Goal: Transaction & Acquisition: Purchase product/service

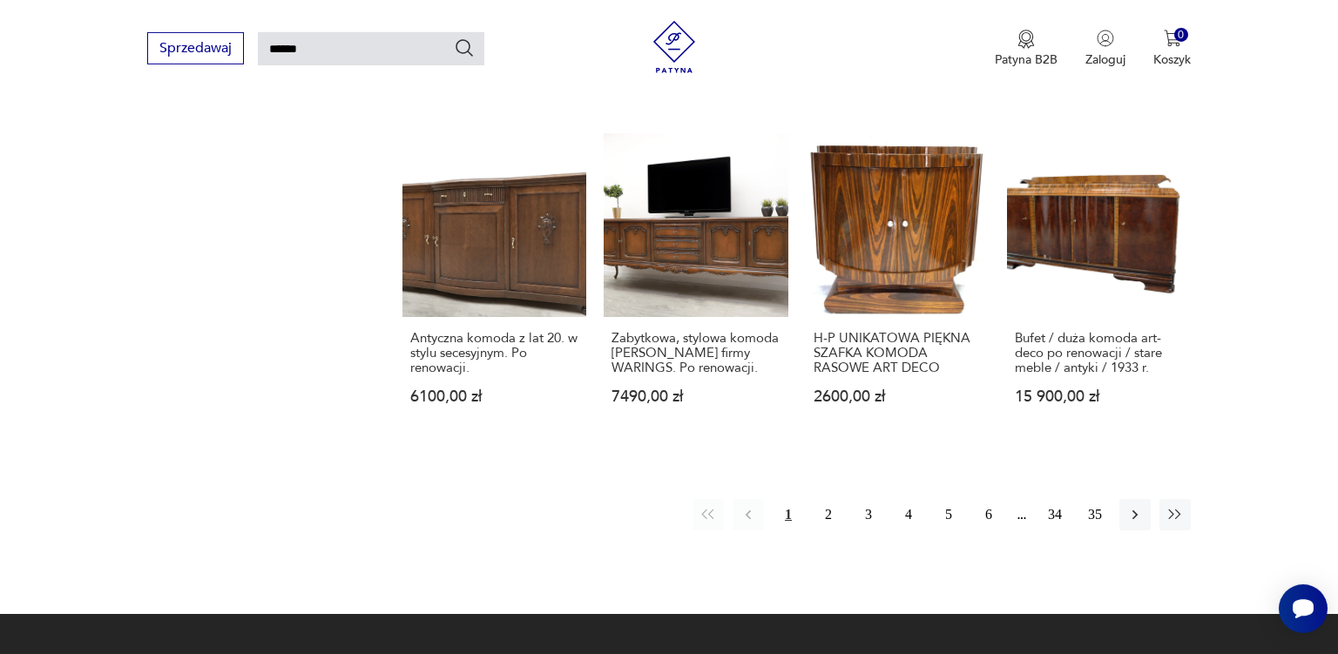
scroll to position [1351, 0]
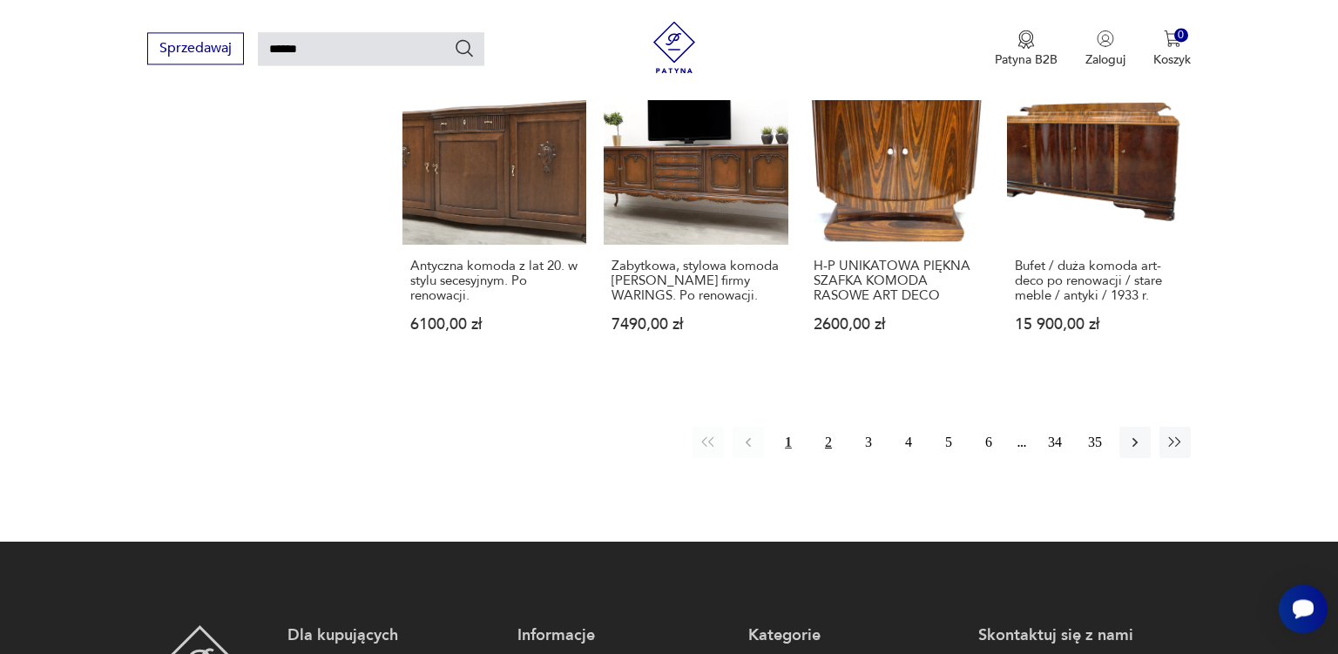
click at [831, 429] on button "2" at bounding box center [828, 442] width 31 height 31
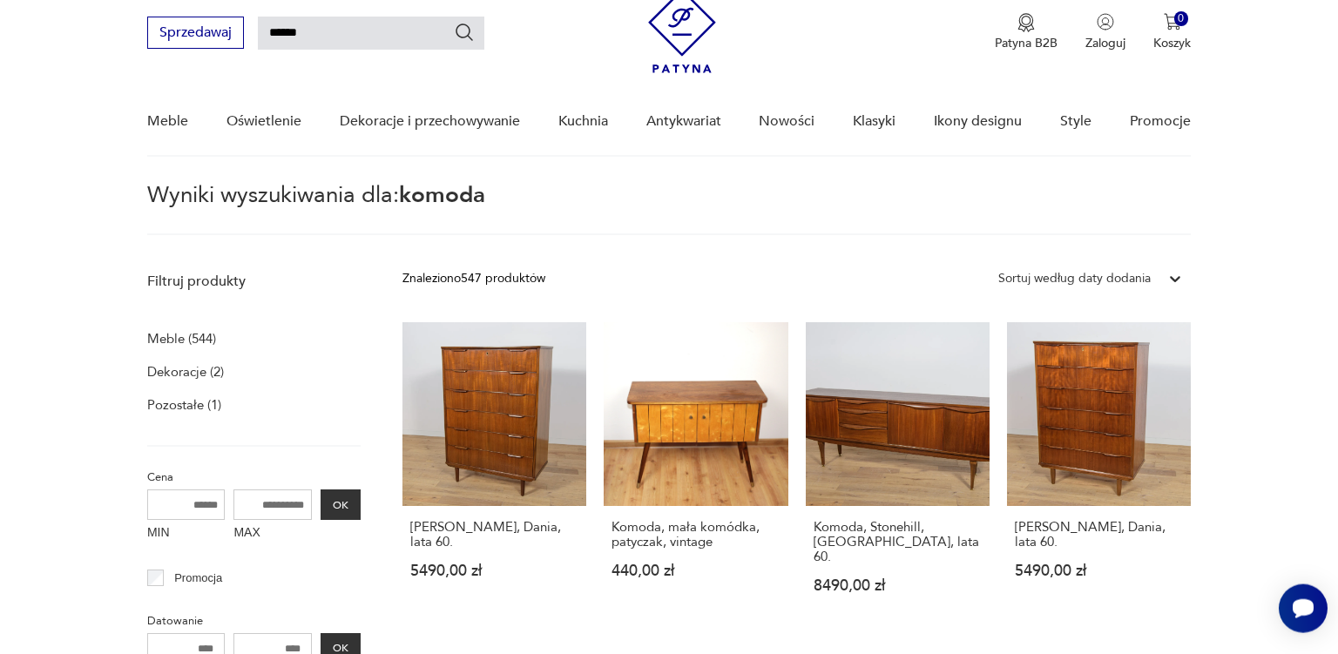
scroll to position [62, 0]
drag, startPoint x: 235, startPoint y: 508, endPoint x: 395, endPoint y: 507, distance: 160.3
drag, startPoint x: 249, startPoint y: 505, endPoint x: 391, endPoint y: 505, distance: 142.0
click at [312, 505] on input "MAX" at bounding box center [272, 504] width 78 height 30
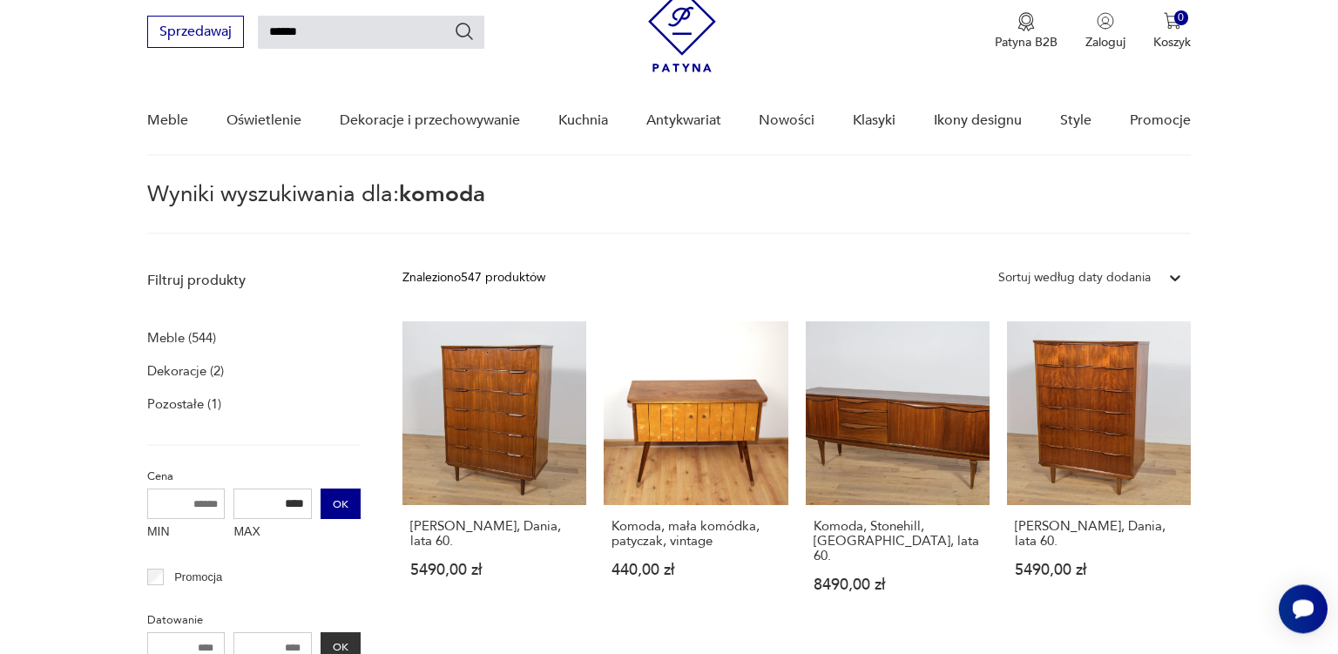
type input "****"
click at [342, 500] on button "OK" at bounding box center [341, 504] width 40 height 30
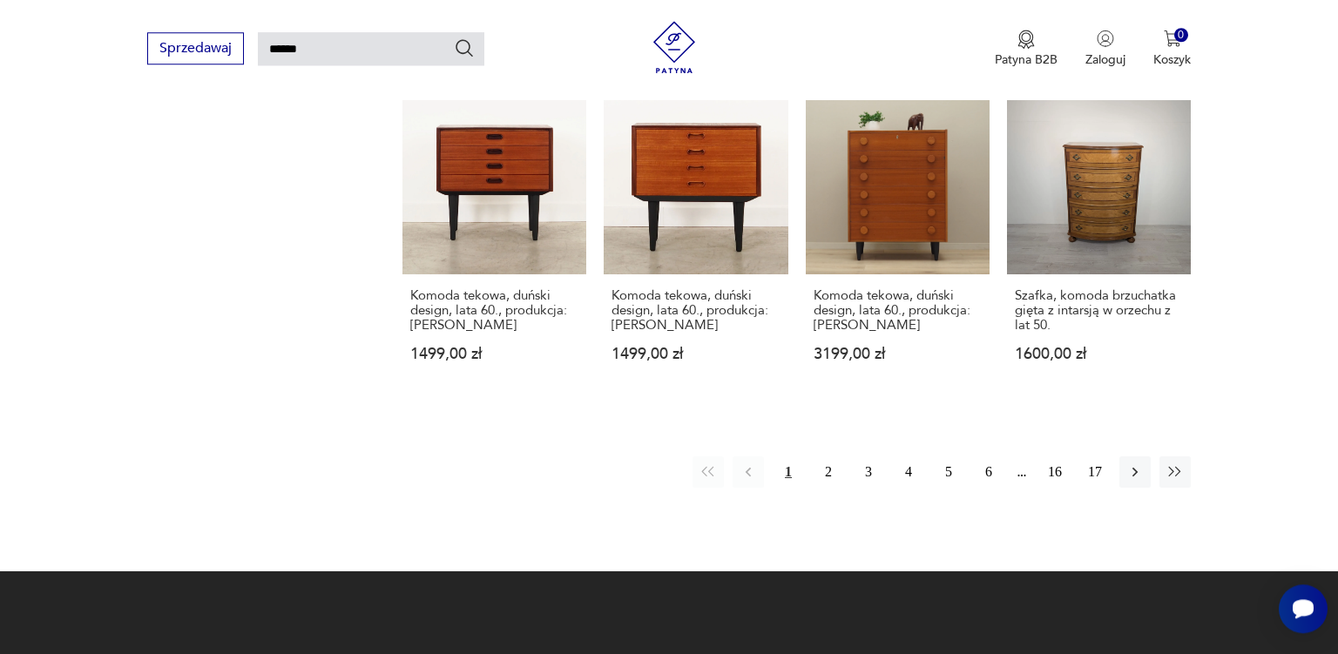
scroll to position [1296, 0]
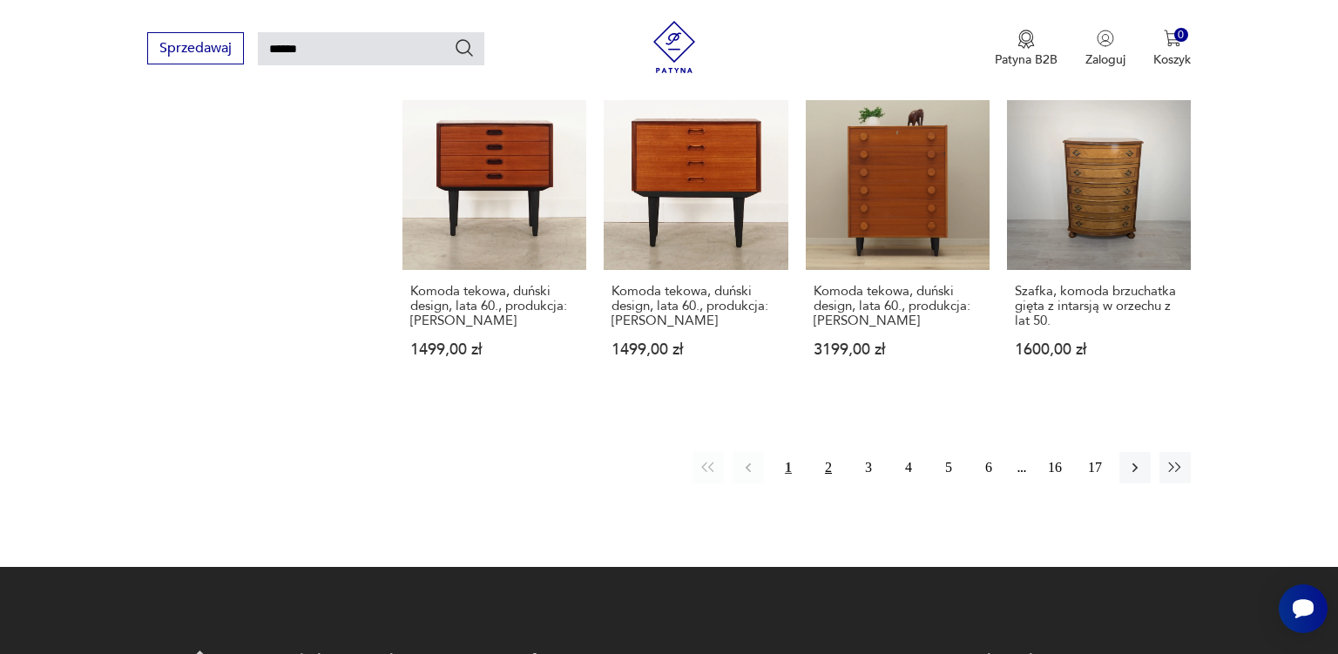
click at [838, 477] on button "2" at bounding box center [828, 467] width 31 height 31
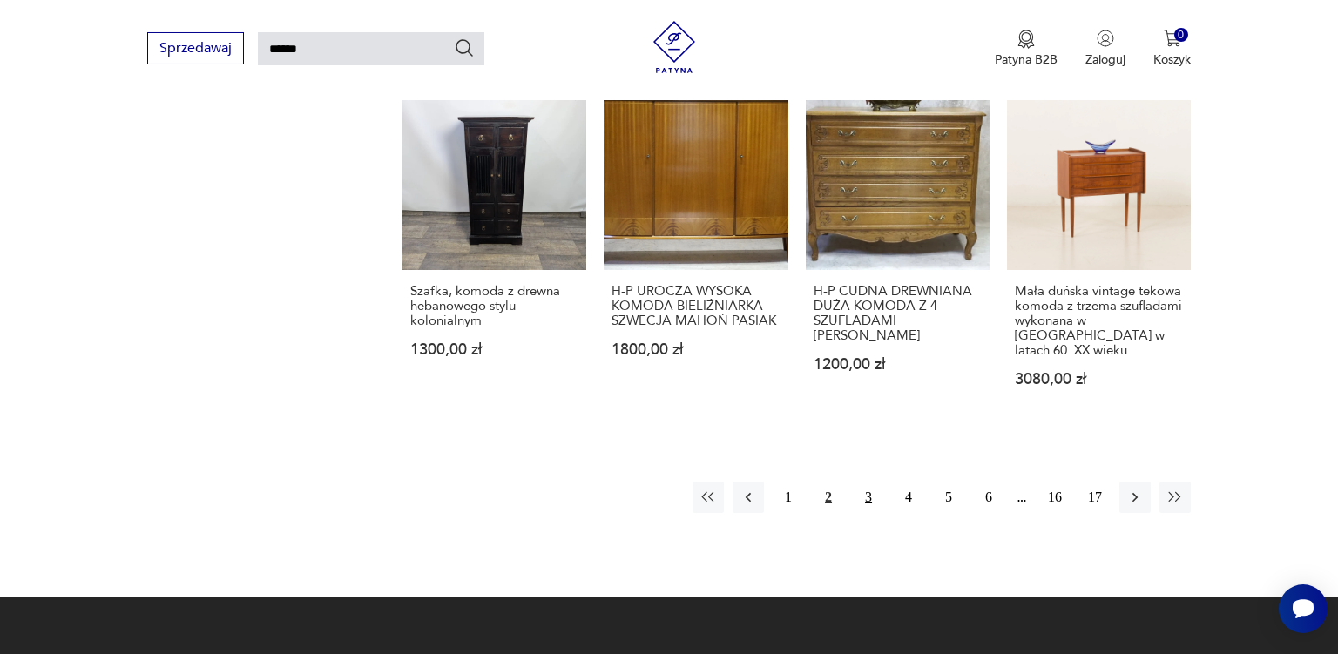
click at [861, 482] on button "3" at bounding box center [868, 497] width 31 height 31
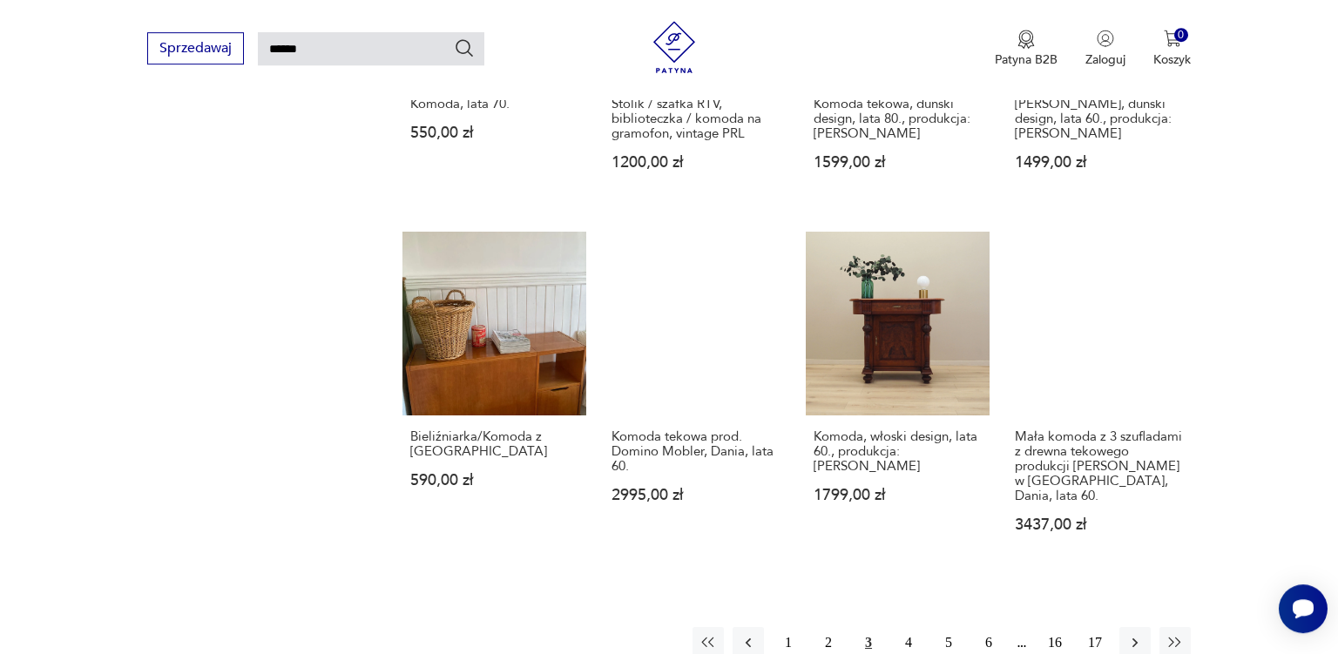
scroll to position [1211, 0]
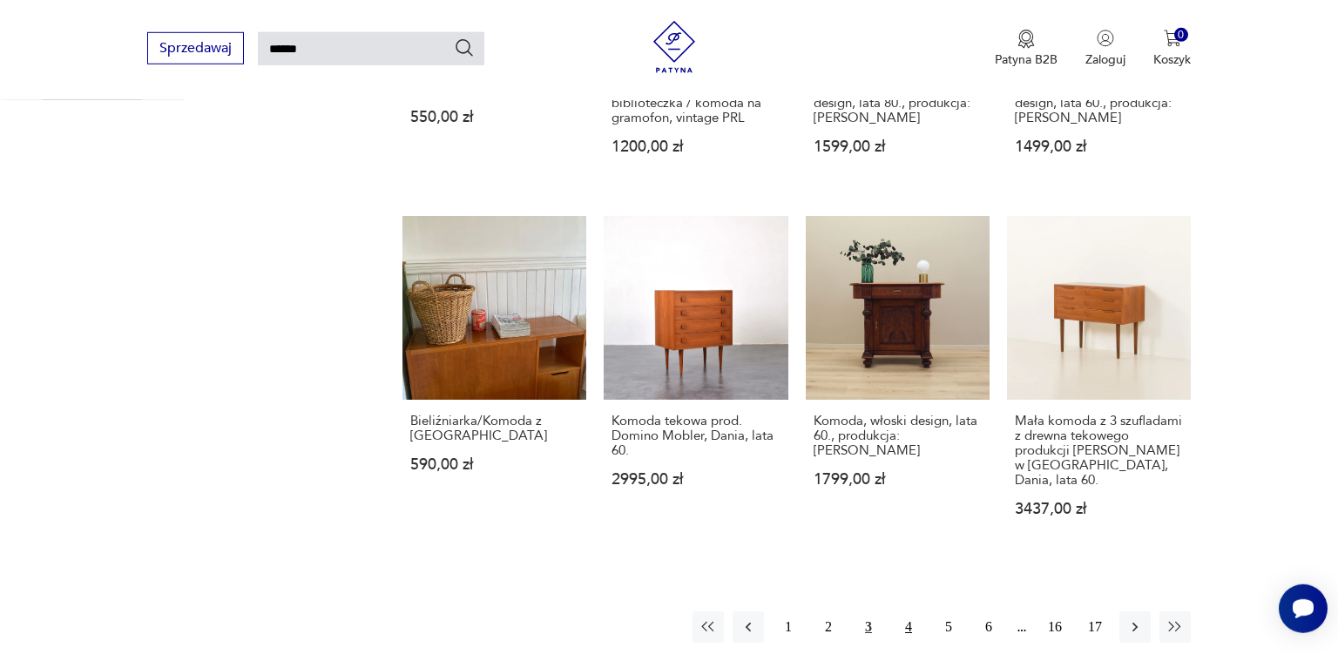
click at [908, 611] on button "4" at bounding box center [908, 626] width 31 height 31
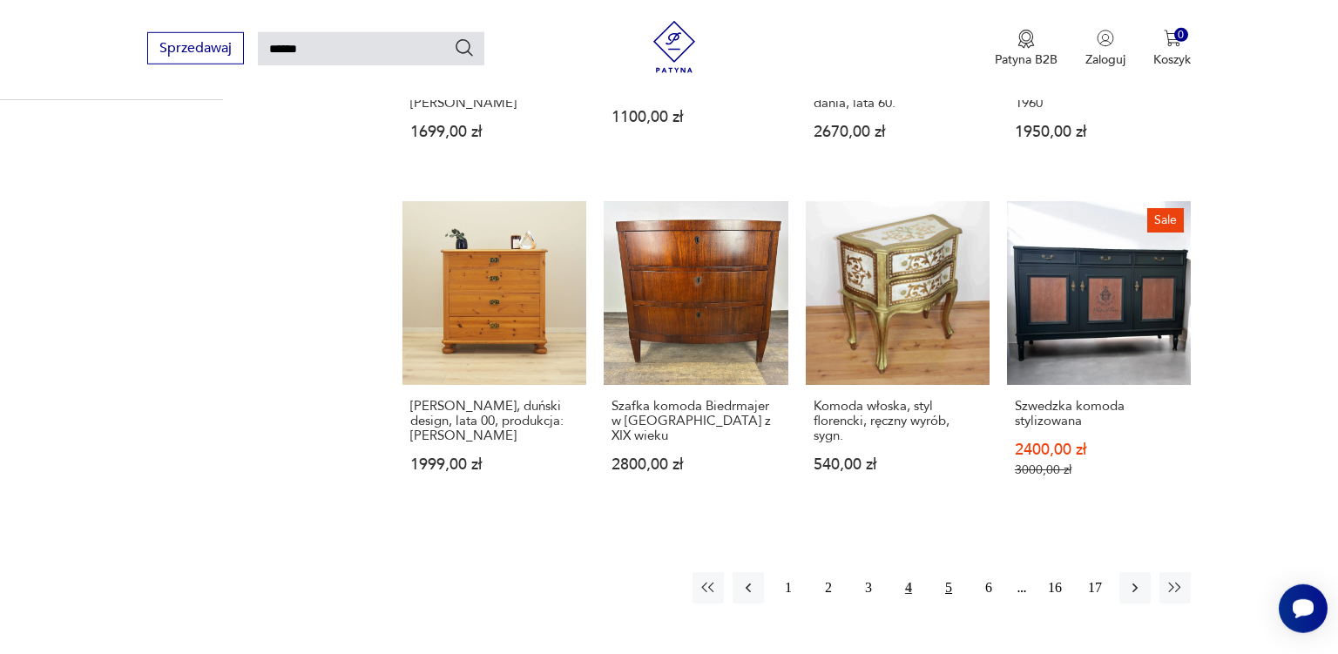
click at [947, 589] on button "5" at bounding box center [948, 587] width 31 height 31
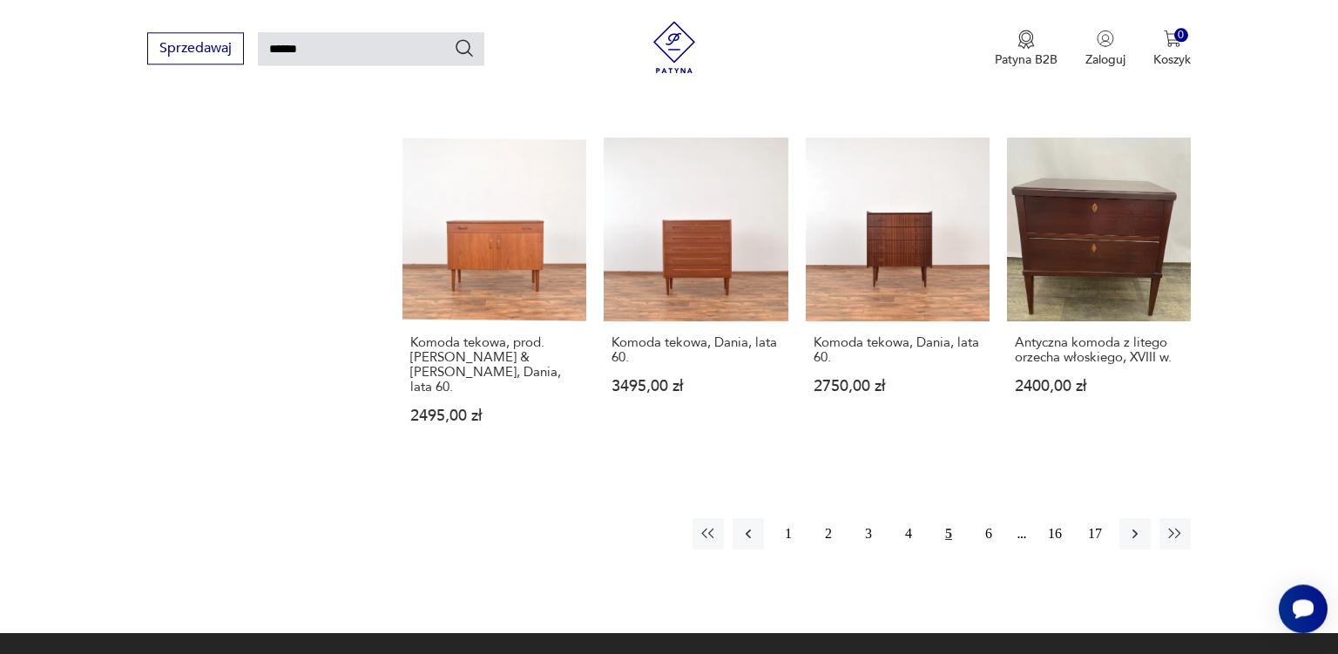
scroll to position [1272, 0]
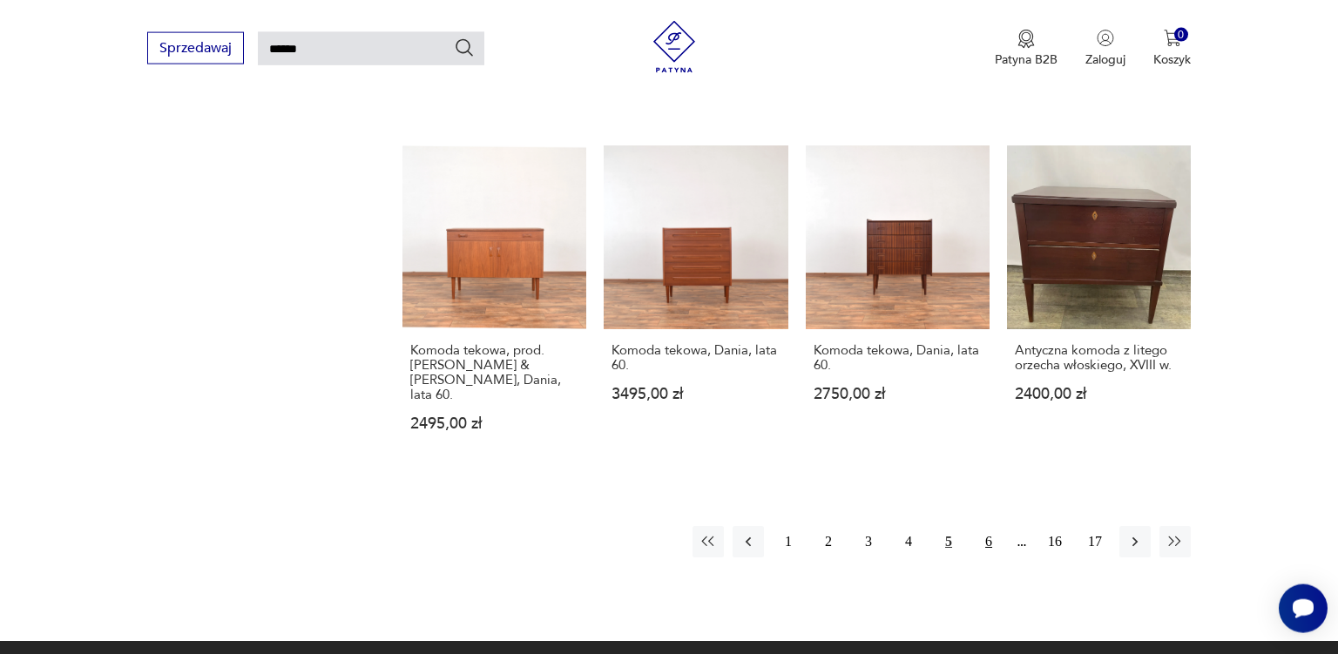
click at [984, 526] on button "6" at bounding box center [988, 541] width 31 height 31
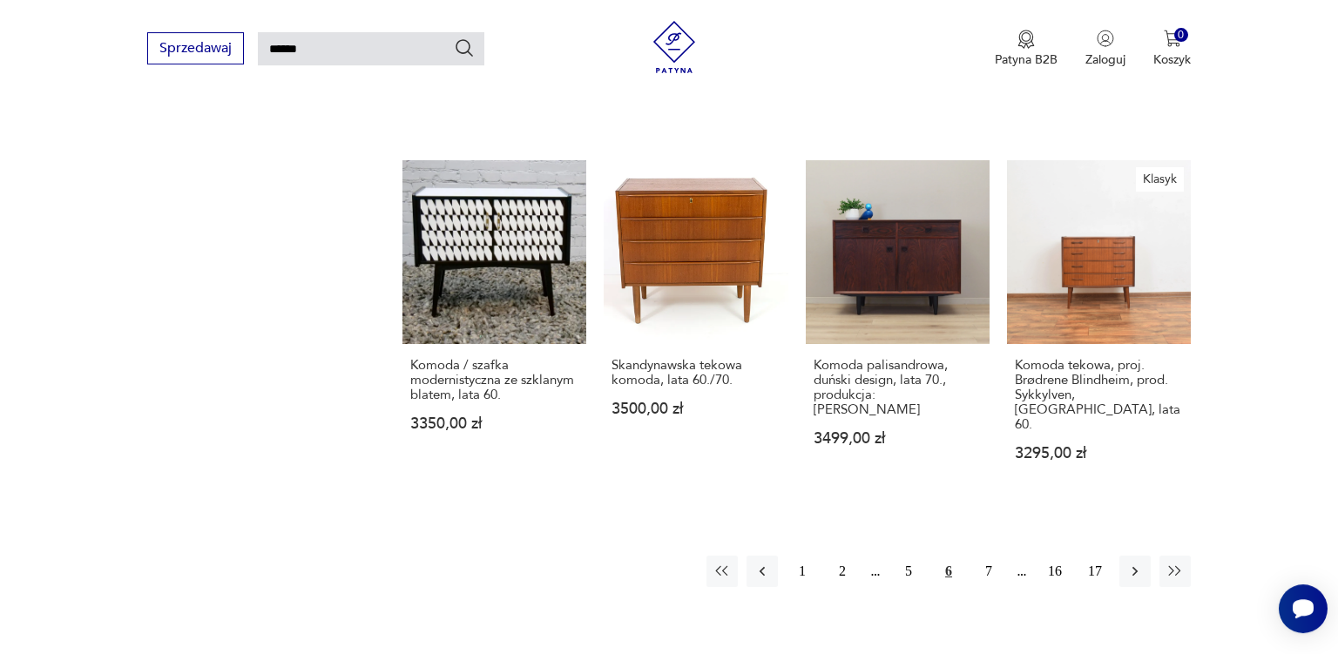
scroll to position [1258, 0]
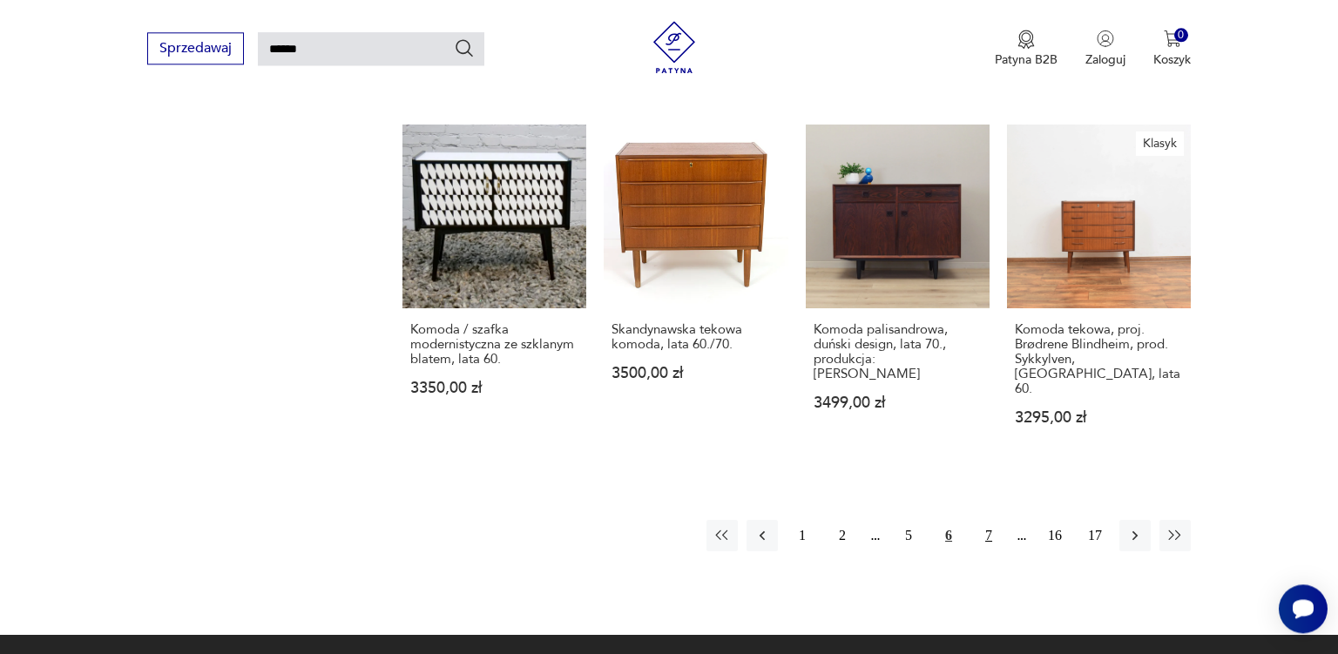
click at [992, 520] on button "7" at bounding box center [988, 535] width 31 height 31
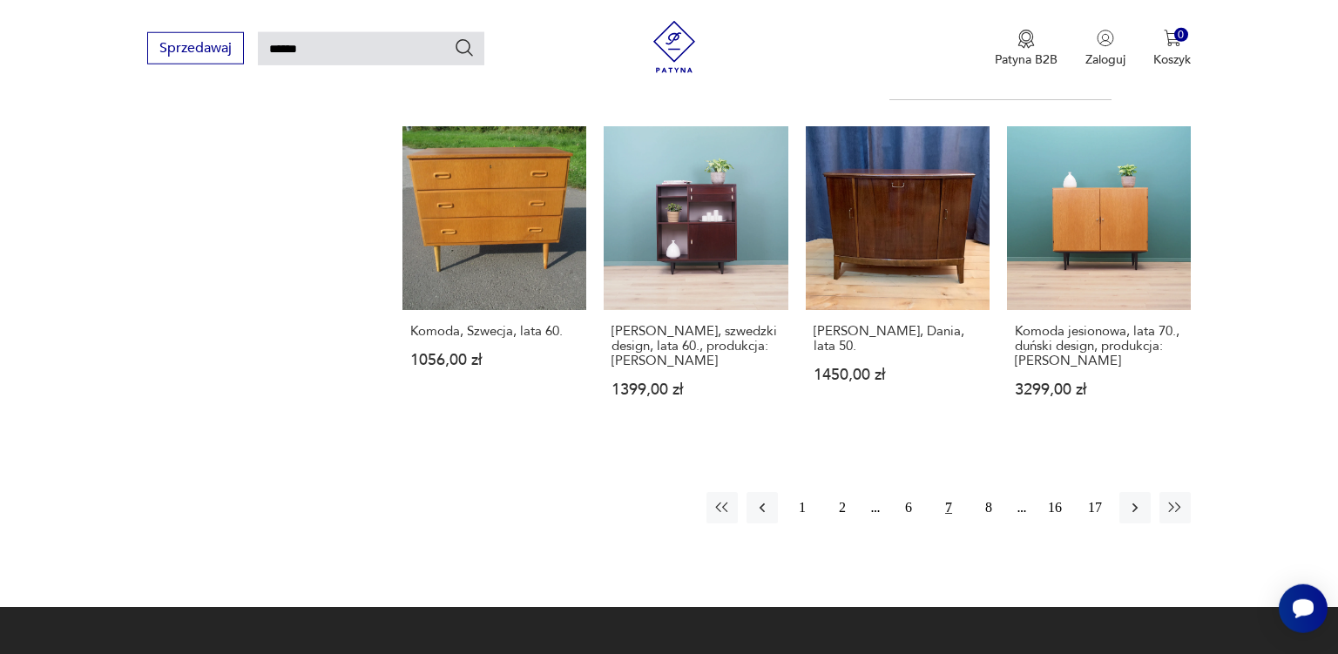
scroll to position [1284, 0]
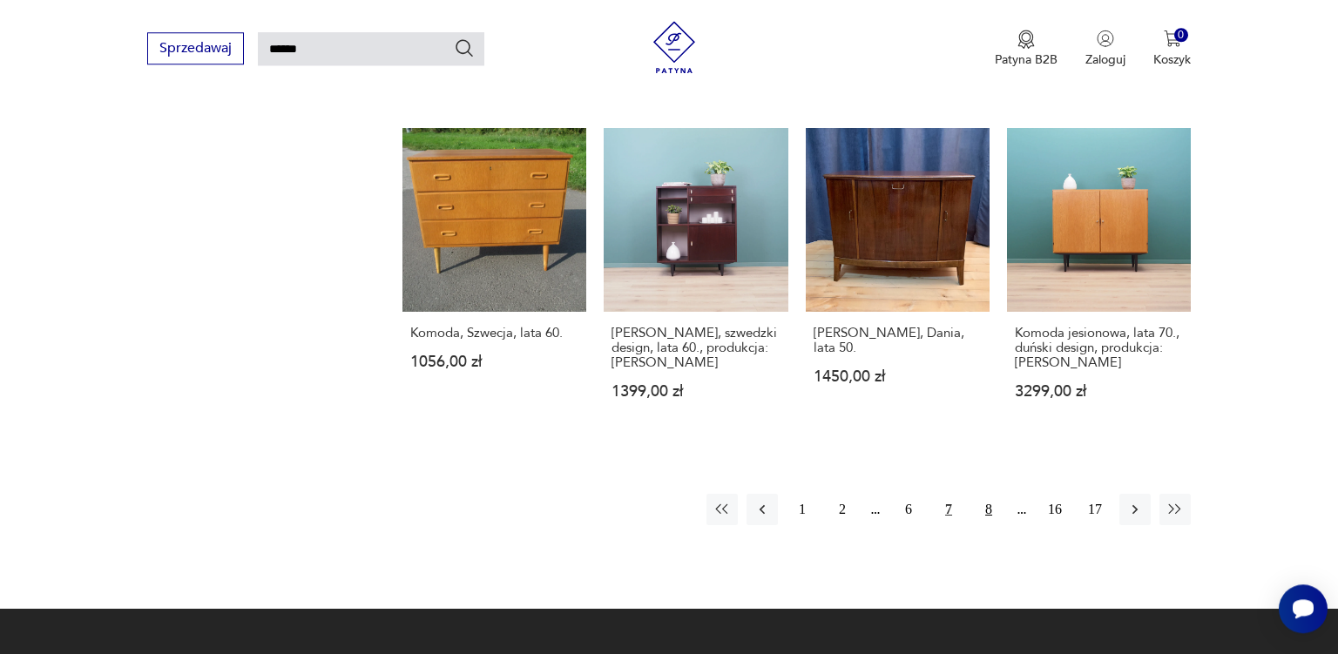
click at [992, 494] on button "8" at bounding box center [988, 509] width 31 height 31
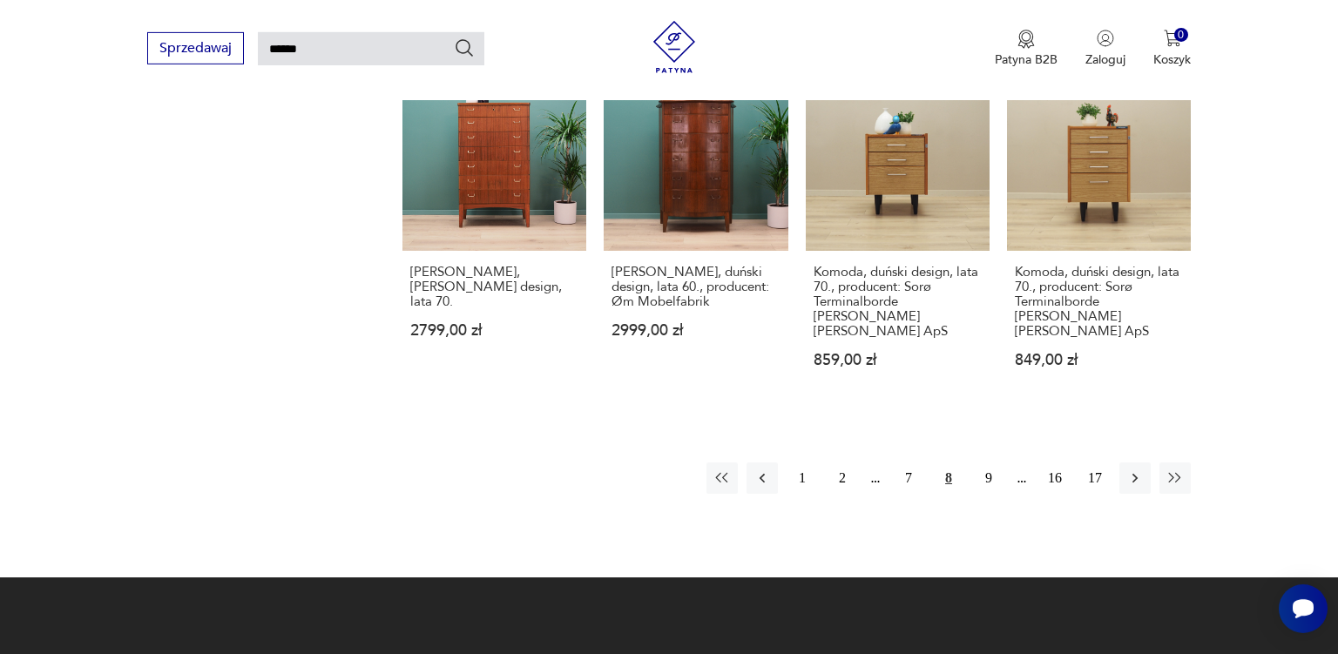
scroll to position [1353, 0]
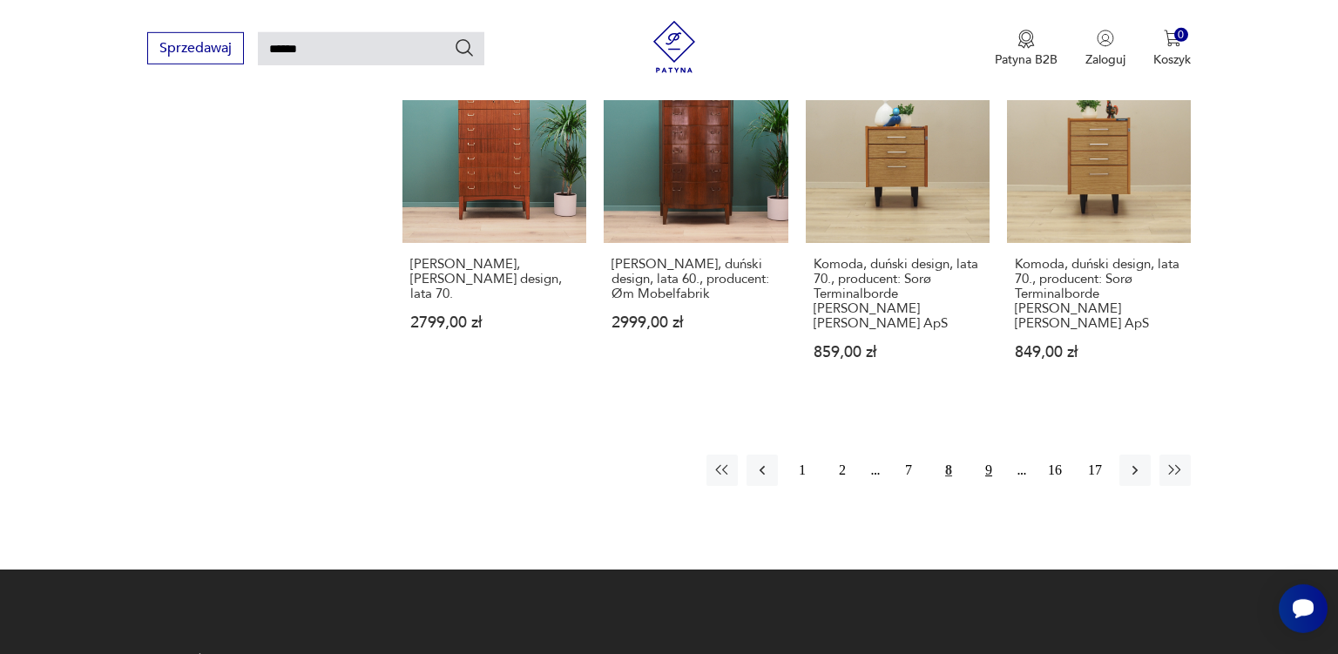
click at [989, 455] on button "9" at bounding box center [988, 470] width 31 height 31
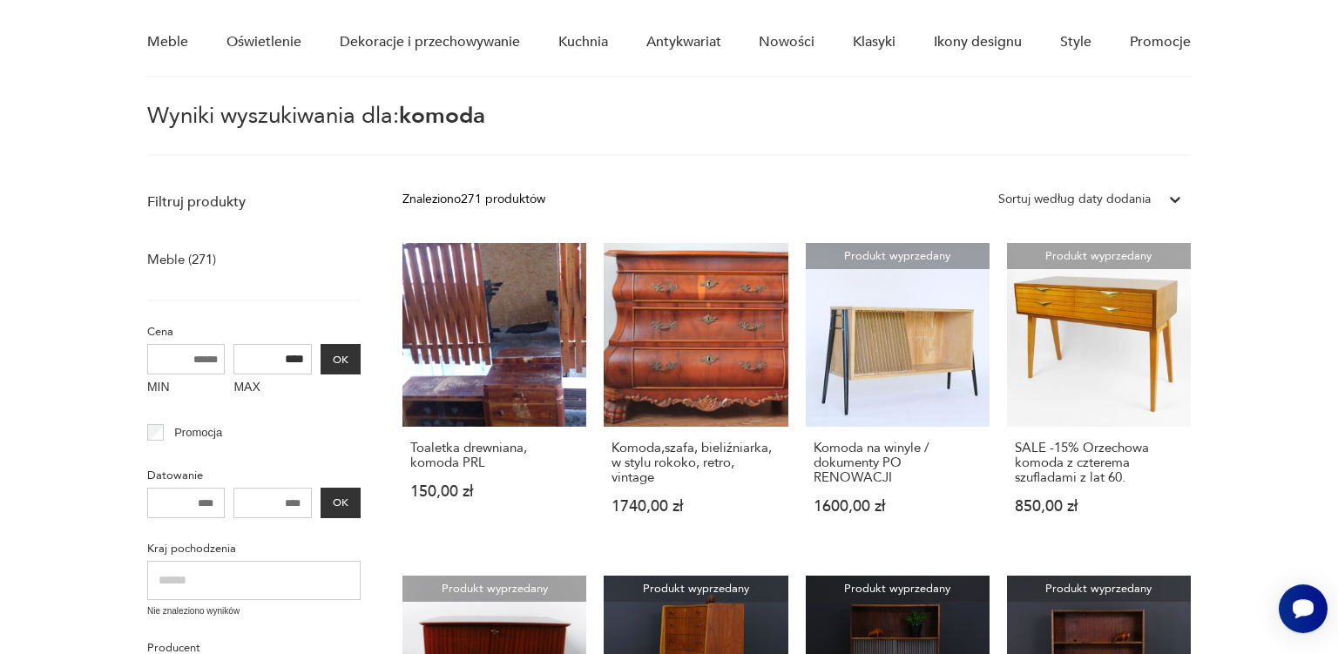
scroll to position [143, 0]
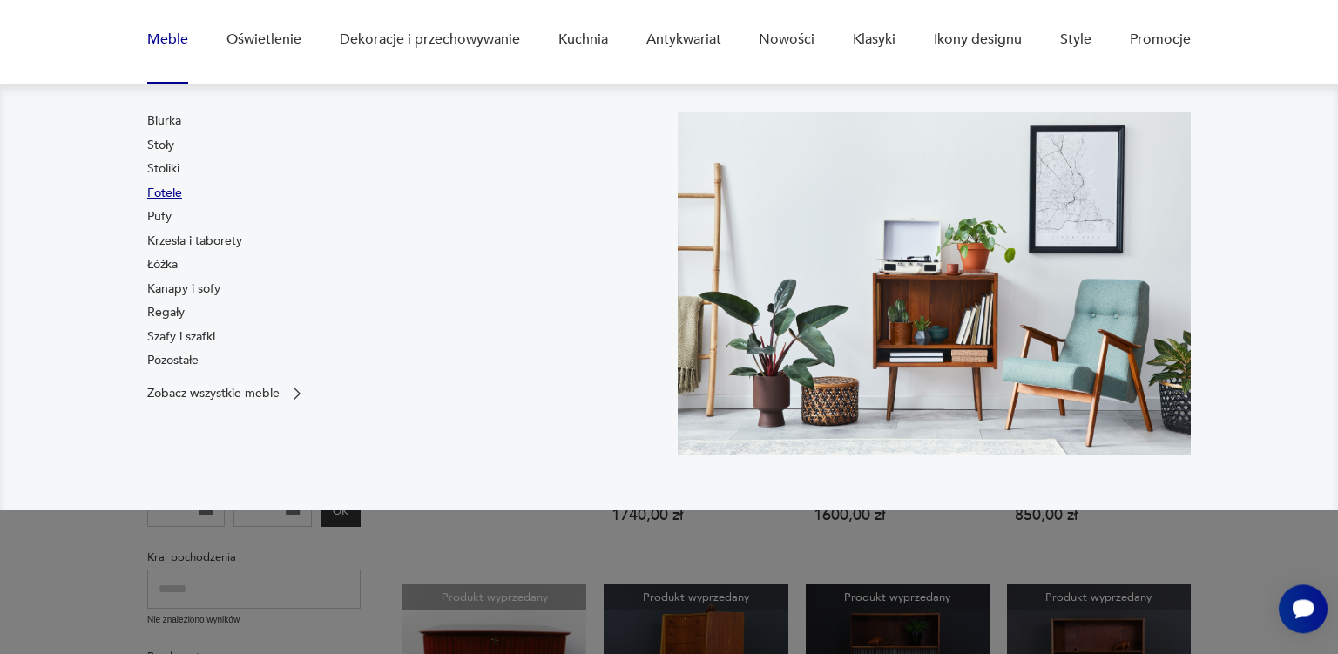
click at [165, 188] on link "Fotele" at bounding box center [164, 193] width 35 height 17
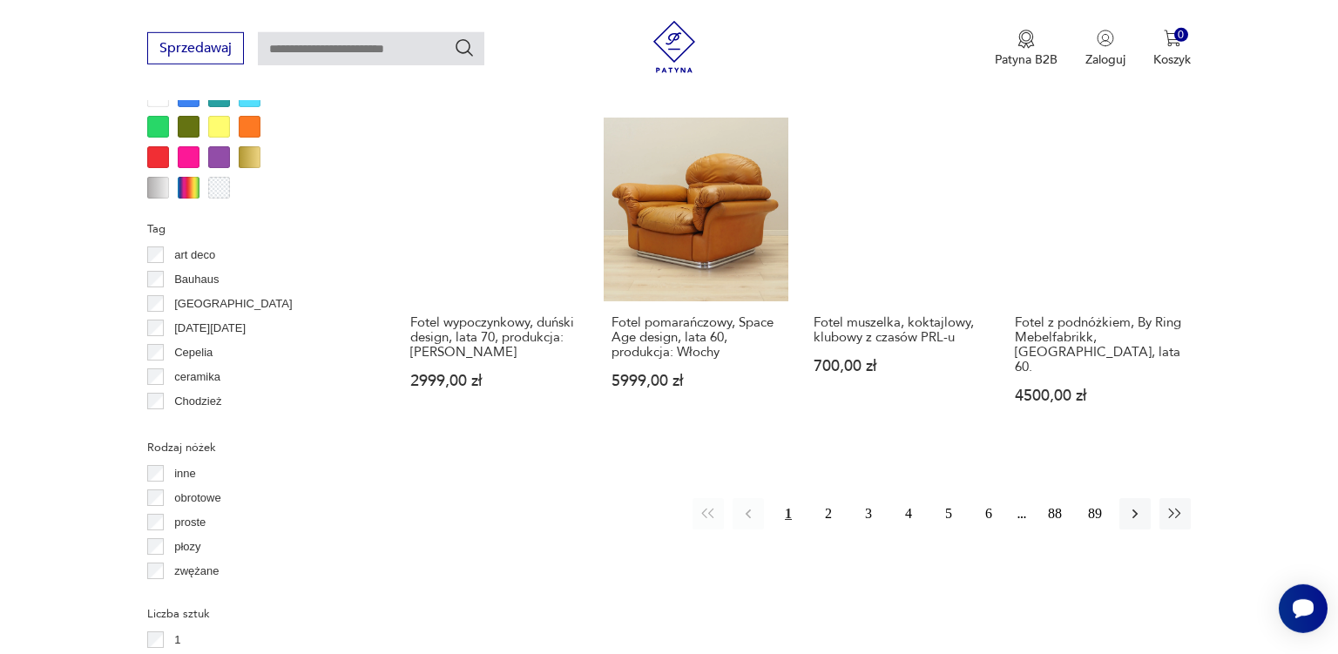
scroll to position [1763, 0]
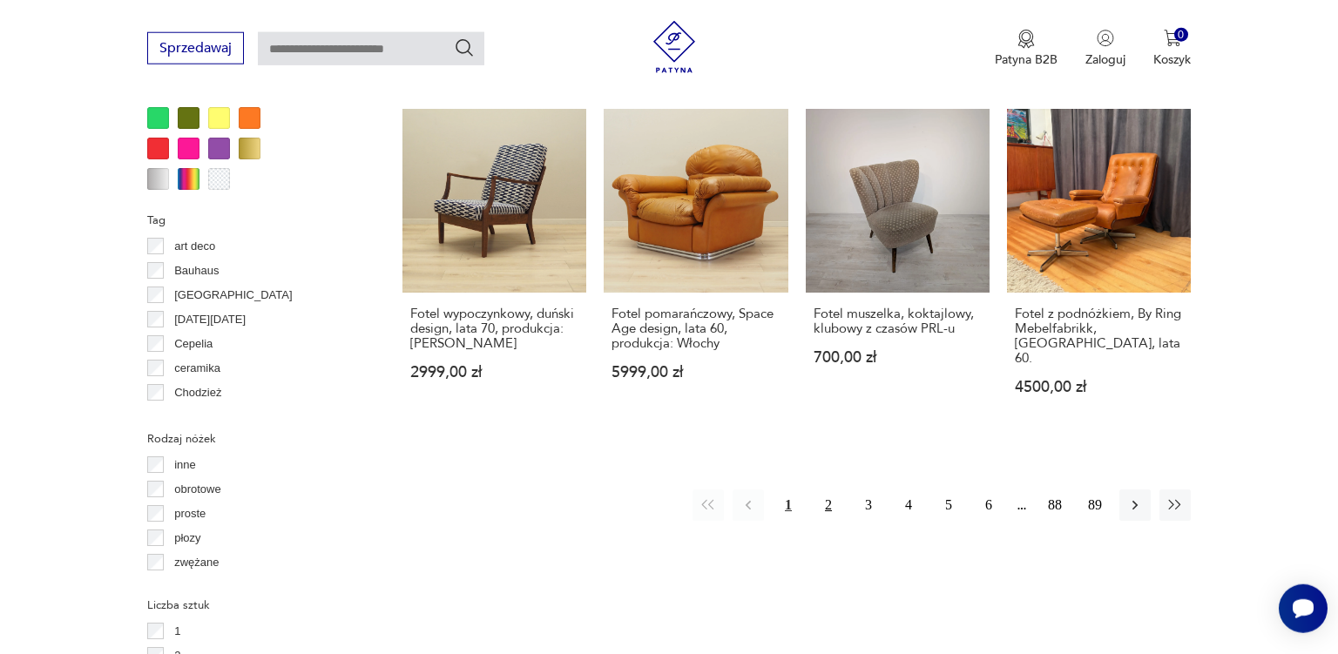
click at [827, 489] on button "2" at bounding box center [828, 504] width 31 height 31
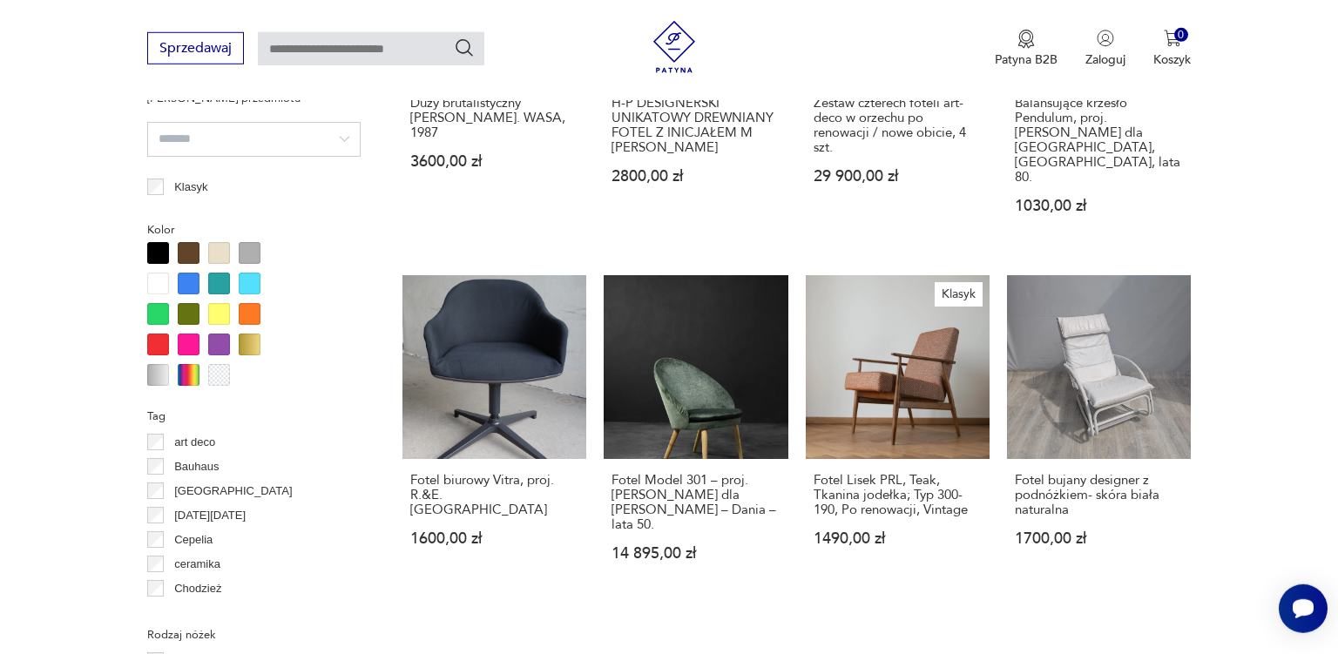
scroll to position [1575, 0]
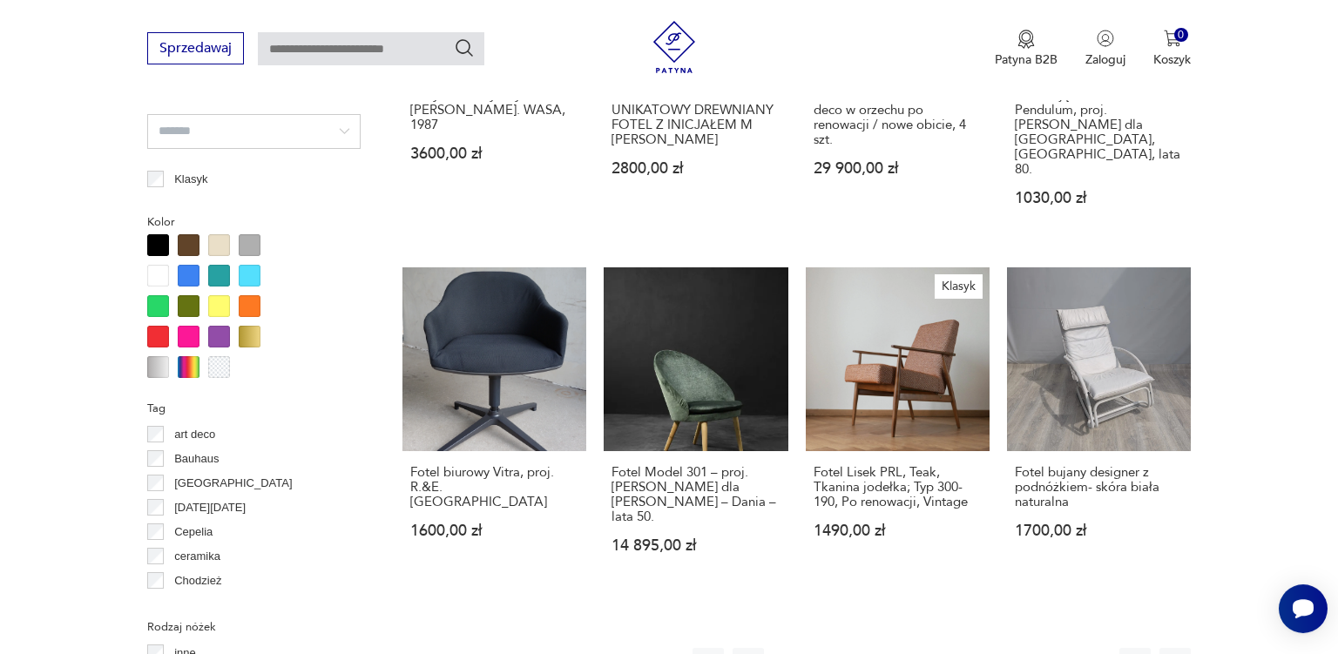
click at [867, 648] on button "3" at bounding box center [868, 663] width 31 height 31
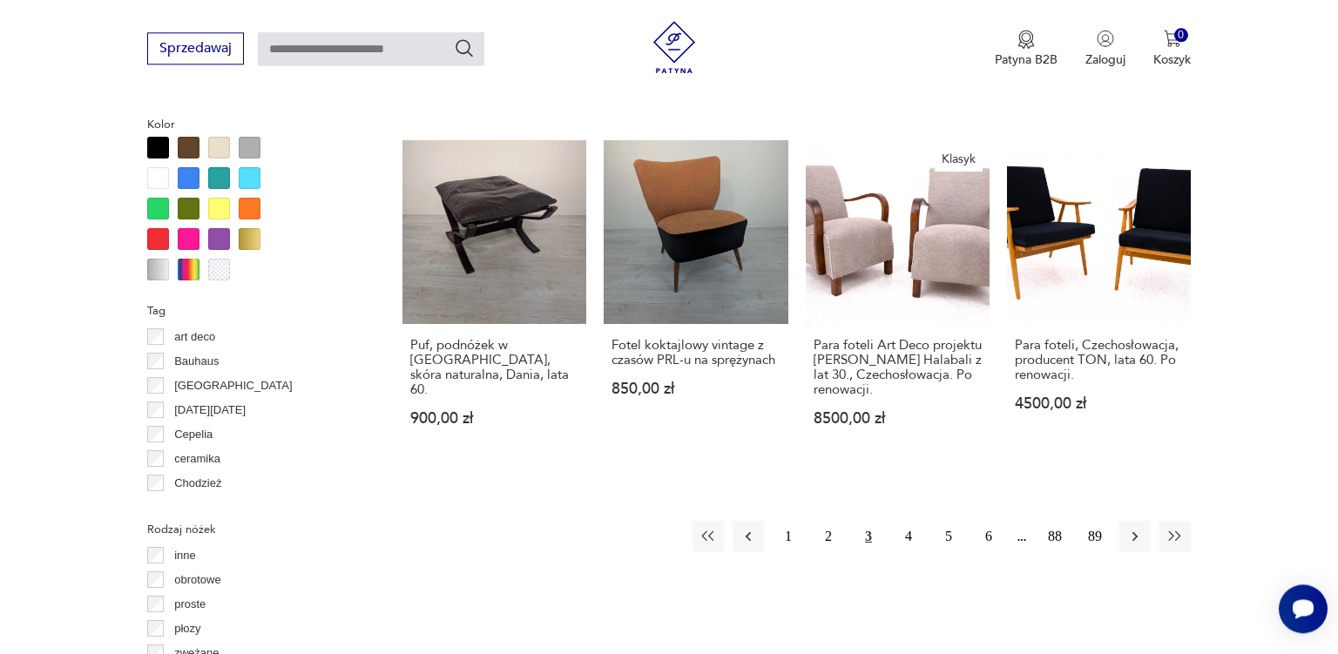
scroll to position [1676, 0]
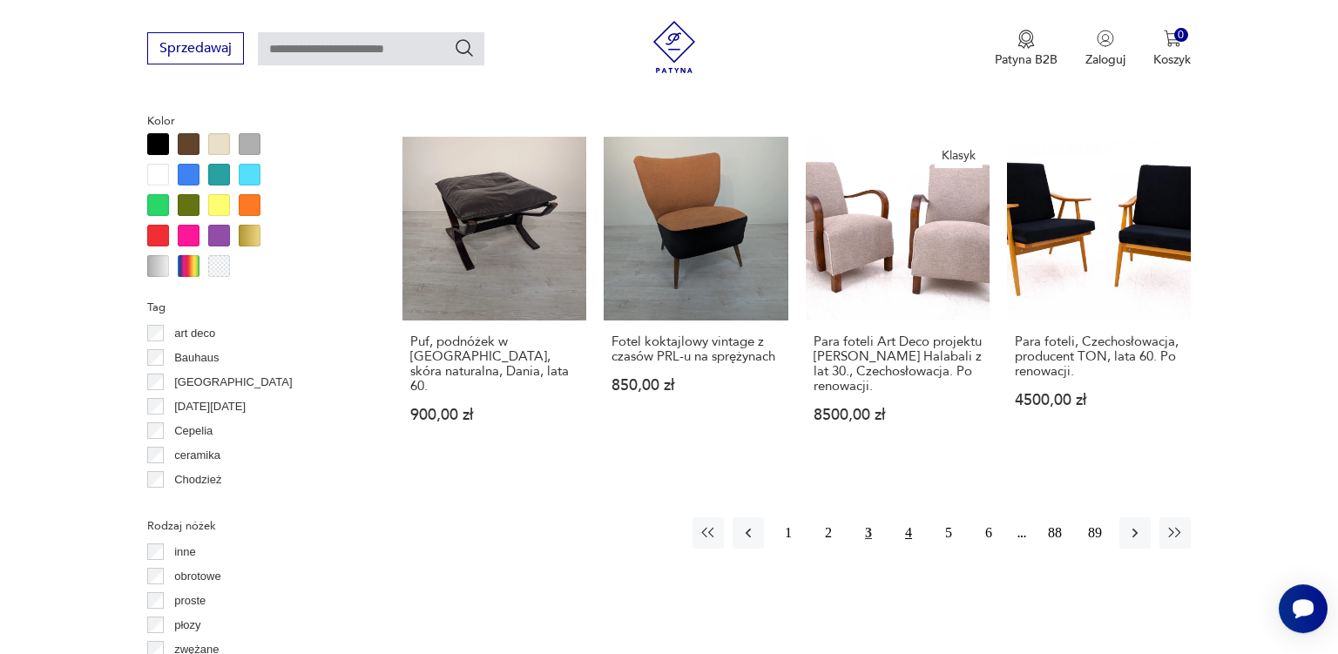
click at [912, 517] on button "4" at bounding box center [908, 532] width 31 height 31
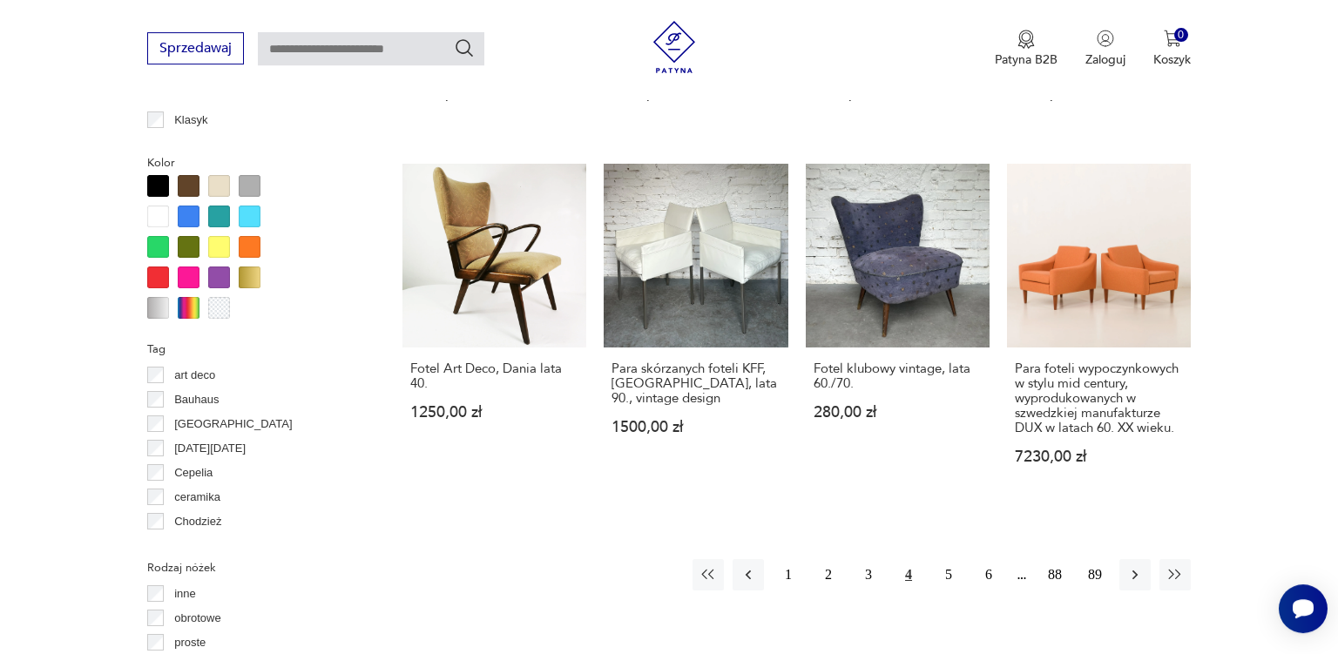
scroll to position [1637, 0]
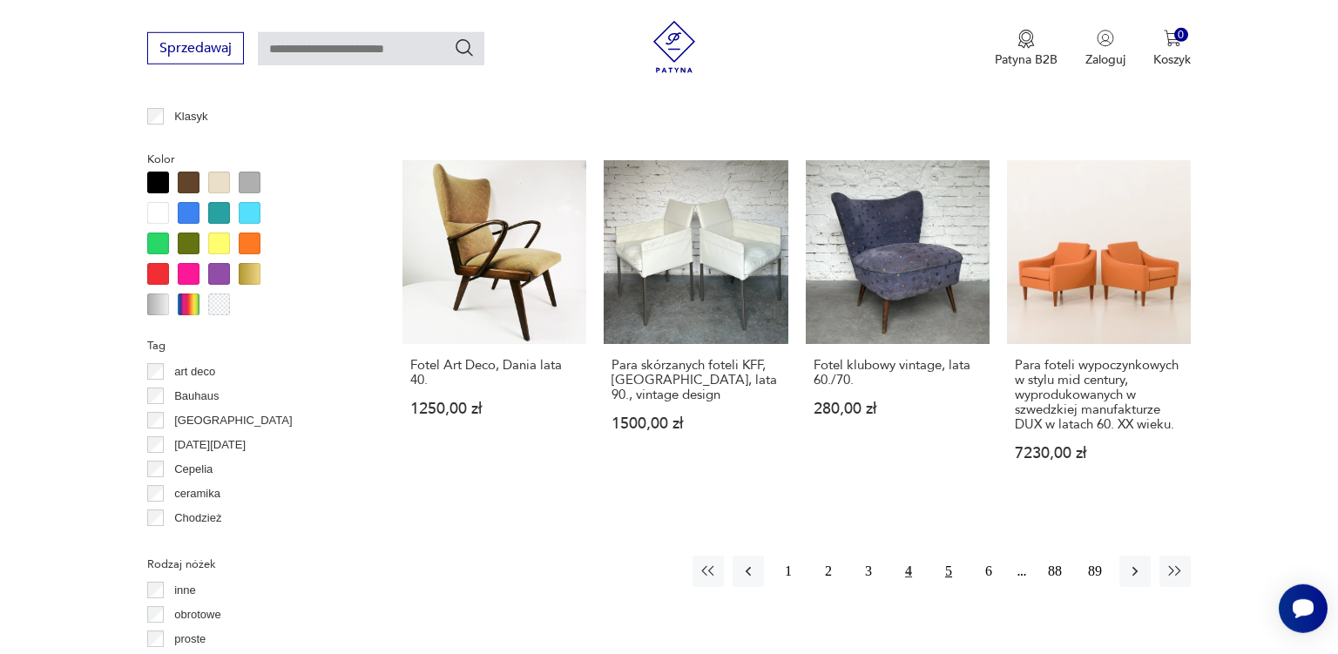
click at [949, 556] on button "5" at bounding box center [948, 571] width 31 height 31
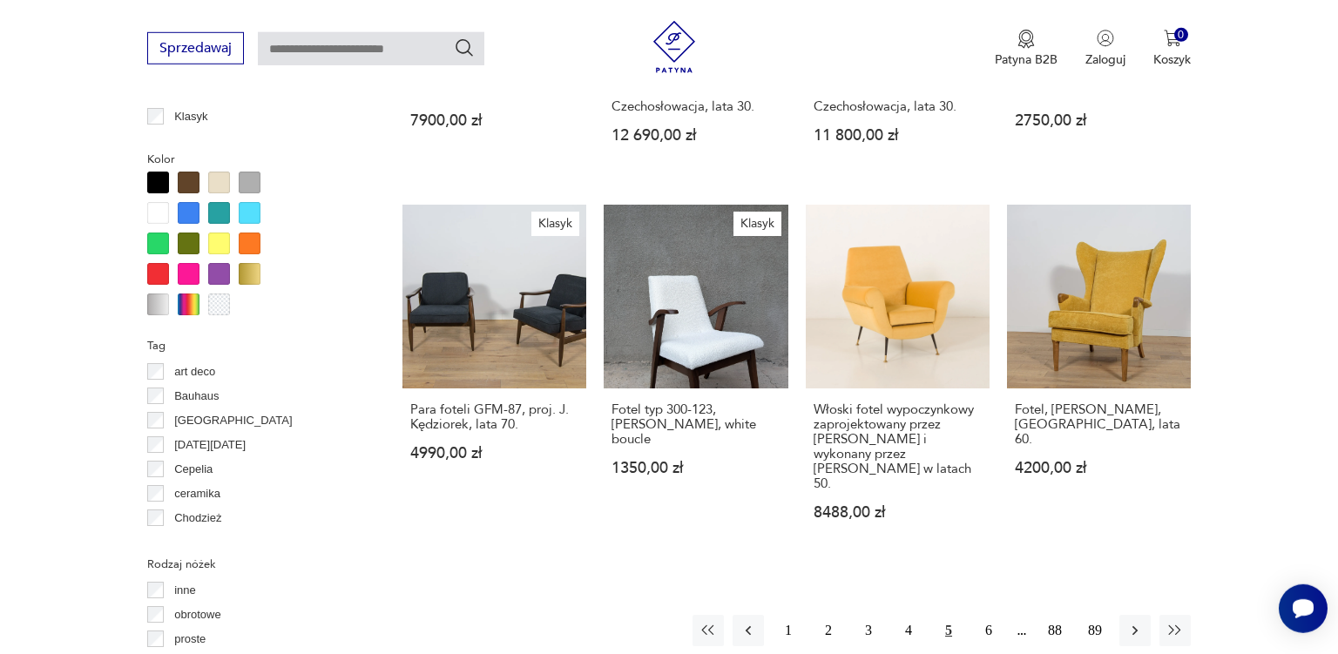
scroll to position [1735, 0]
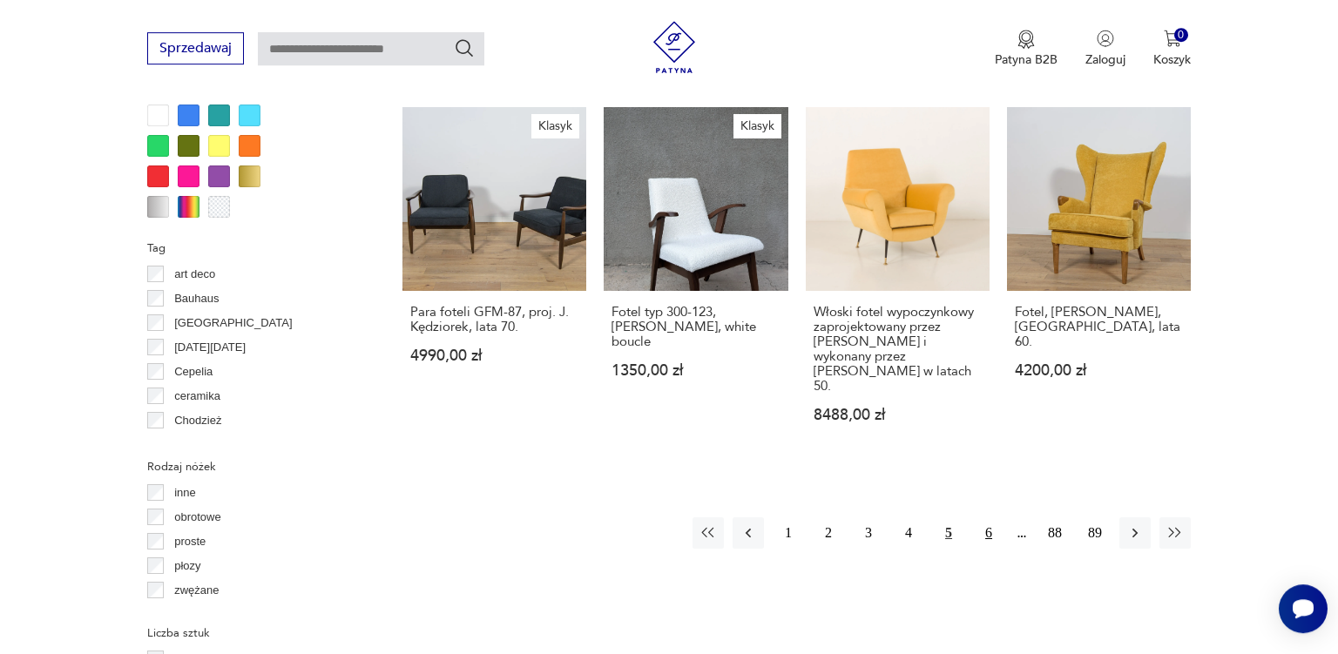
click at [981, 517] on button "6" at bounding box center [988, 532] width 31 height 31
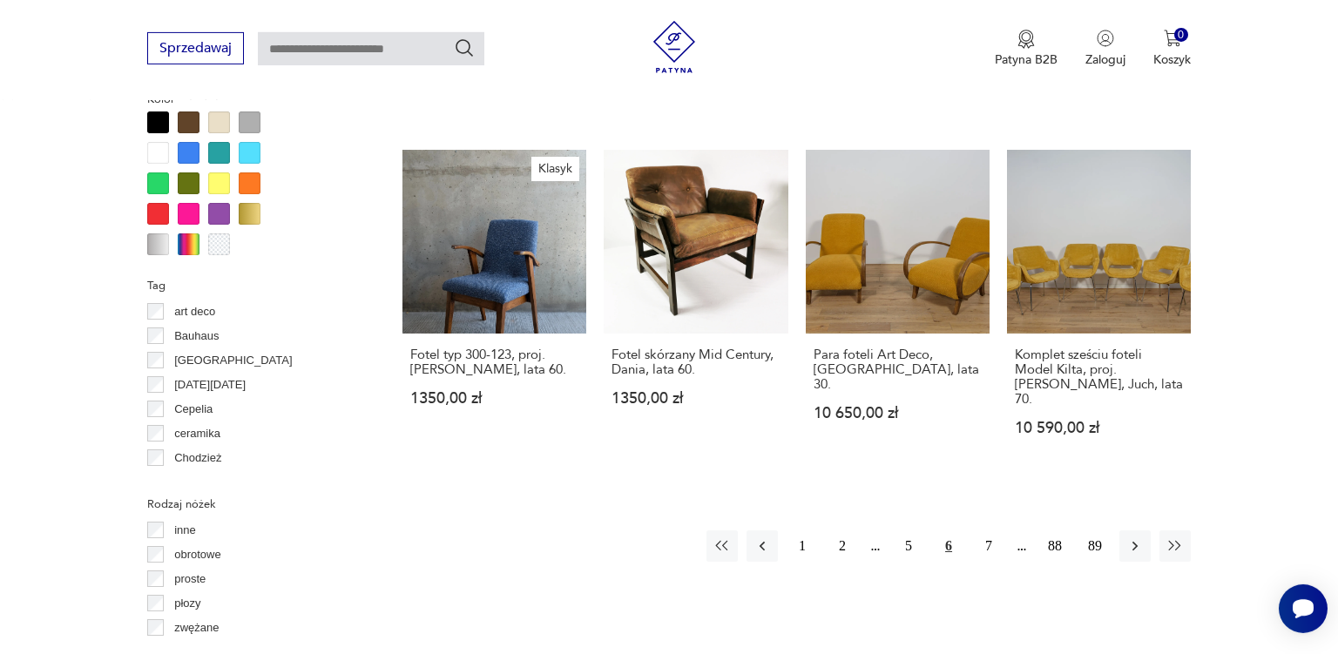
scroll to position [1709, 0]
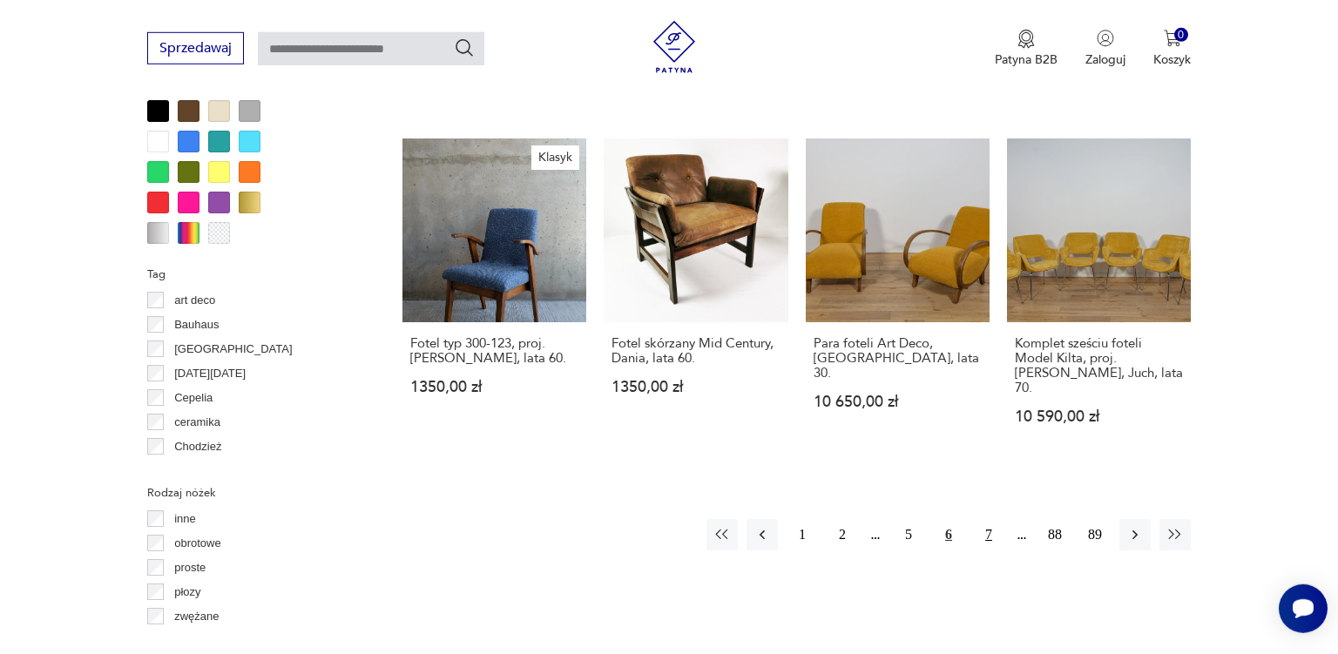
click at [989, 519] on button "7" at bounding box center [988, 534] width 31 height 31
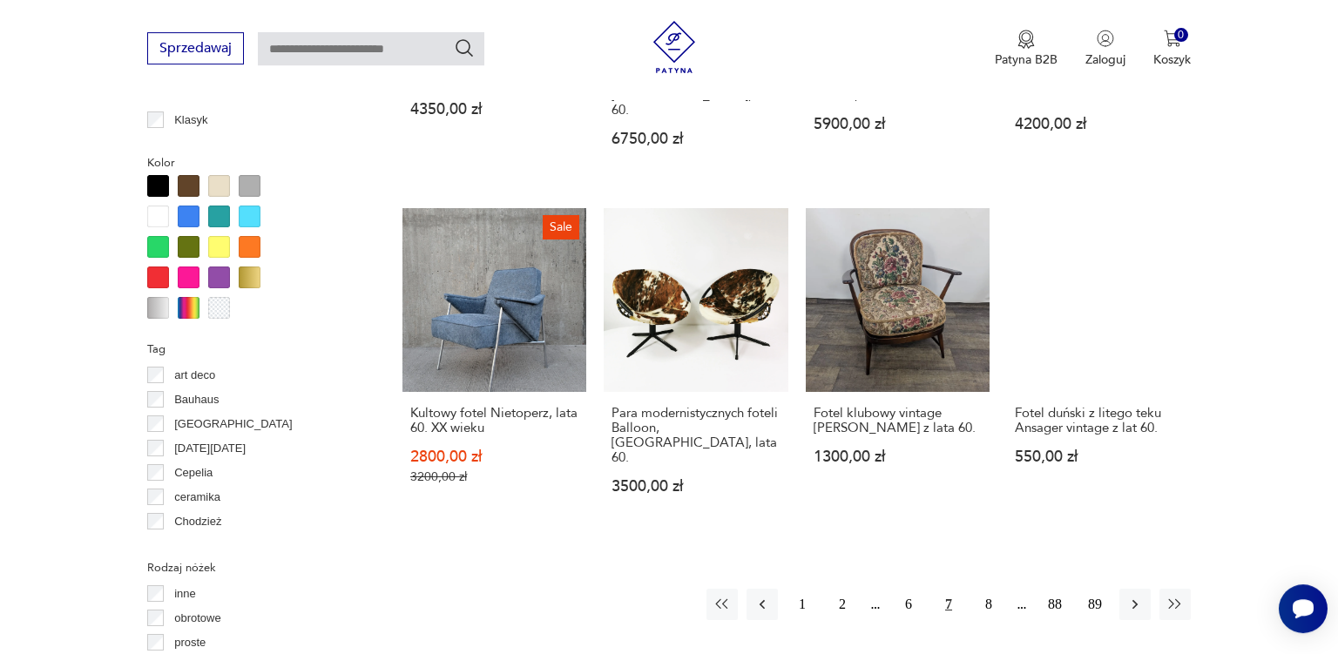
scroll to position [1780, 0]
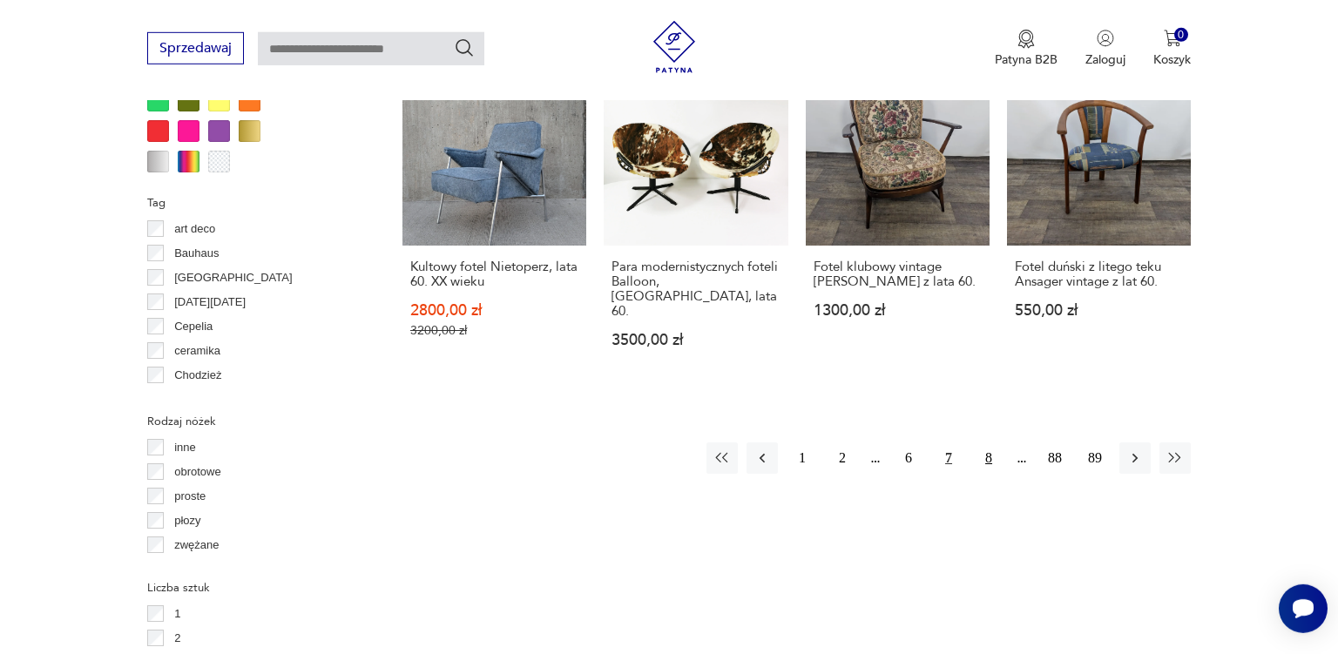
click at [987, 442] on button "8" at bounding box center [988, 457] width 31 height 31
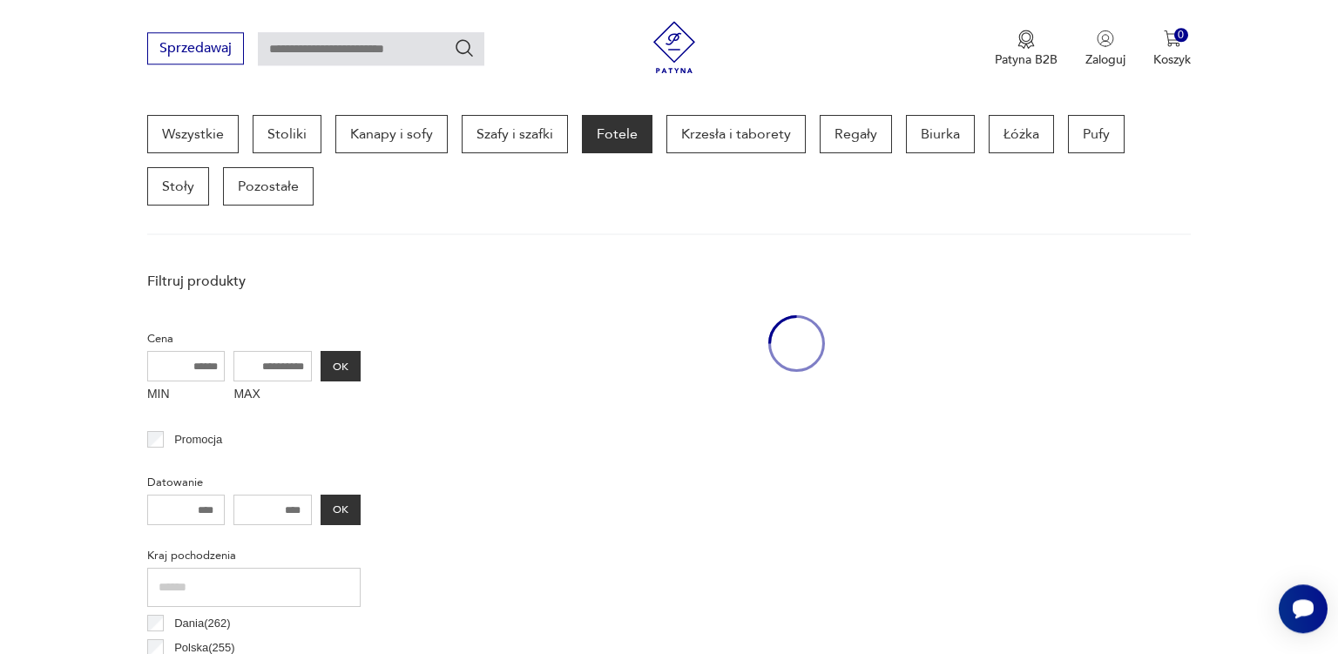
scroll to position [461, 0]
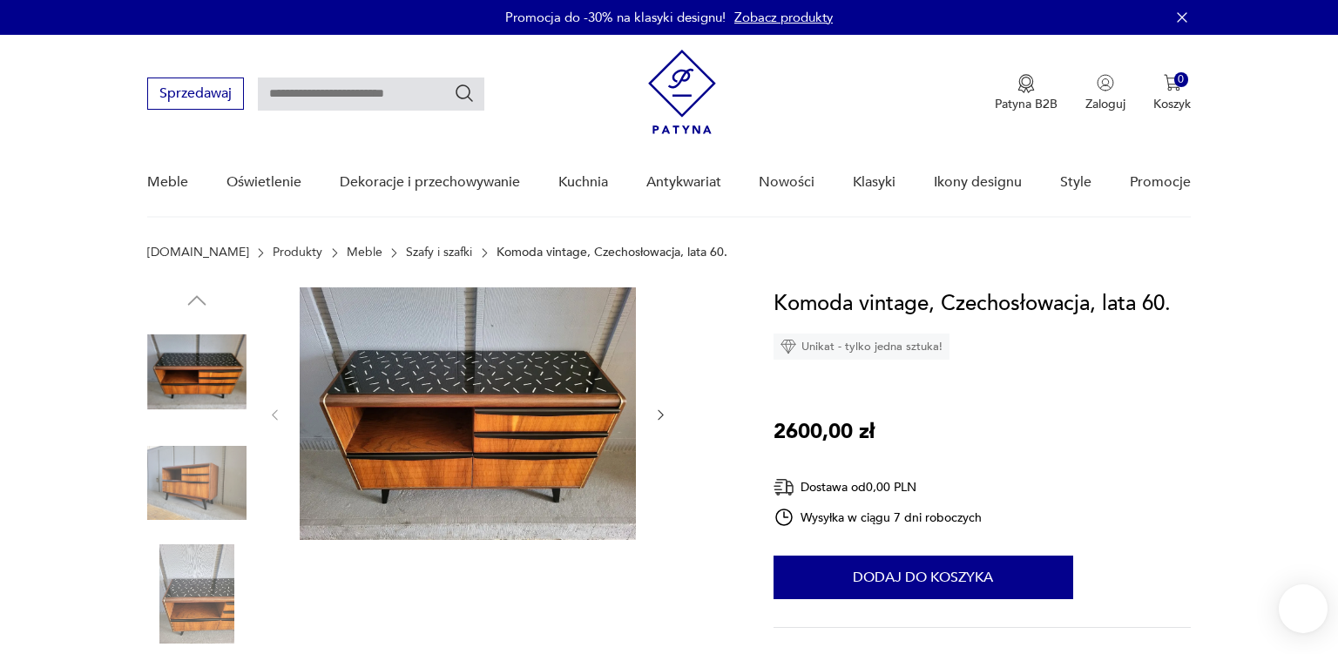
click at [213, 479] on img at bounding box center [196, 483] width 99 height 99
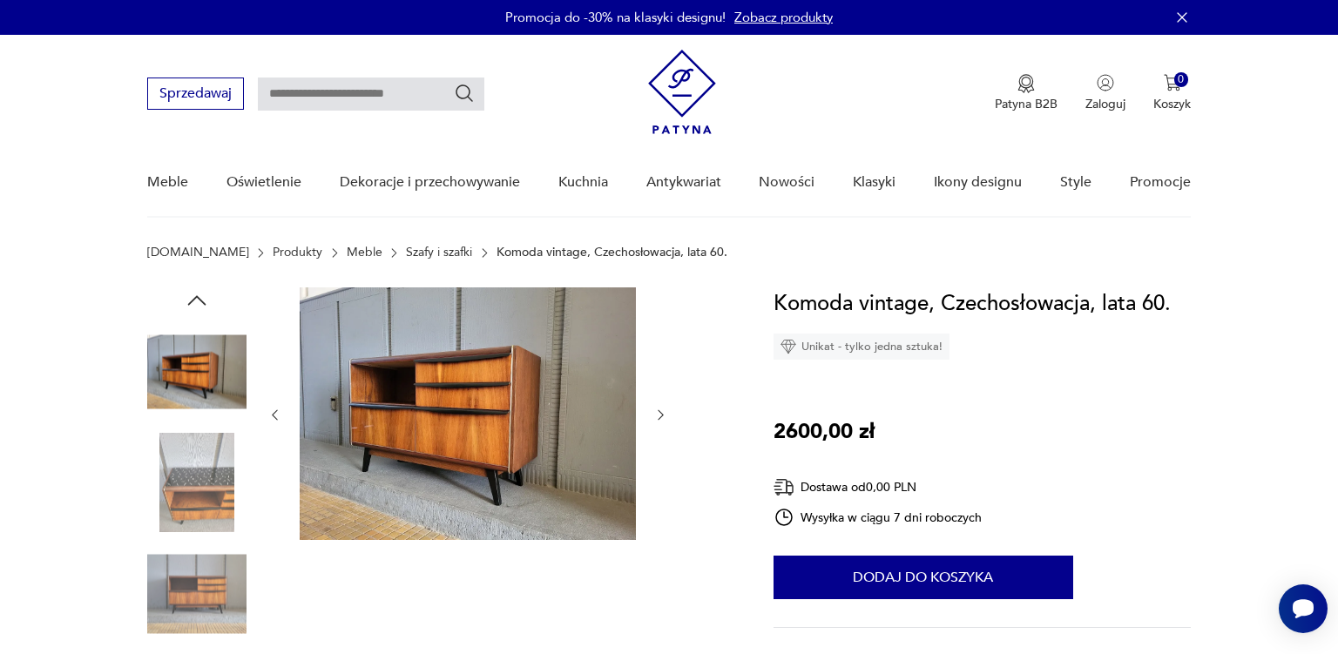
click at [221, 543] on div at bounding box center [196, 429] width 99 height 435
click at [216, 589] on img at bounding box center [196, 593] width 99 height 99
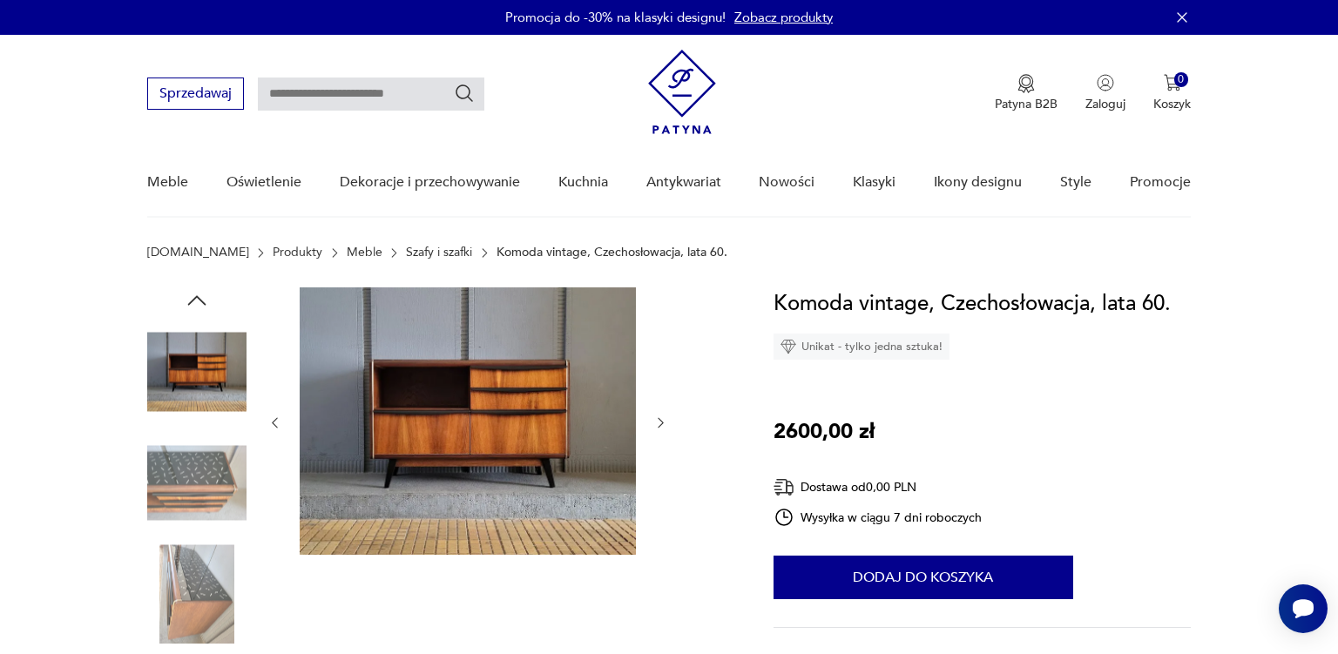
click at [190, 596] on img at bounding box center [196, 593] width 99 height 99
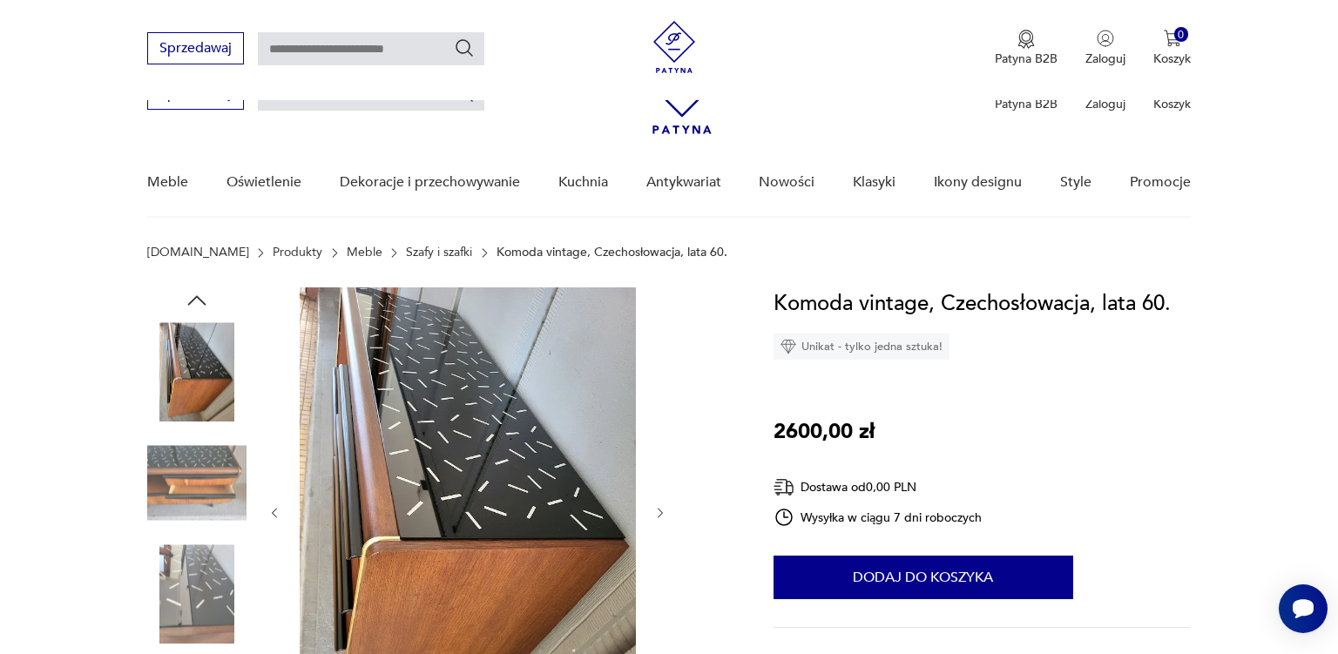
scroll to position [624, 0]
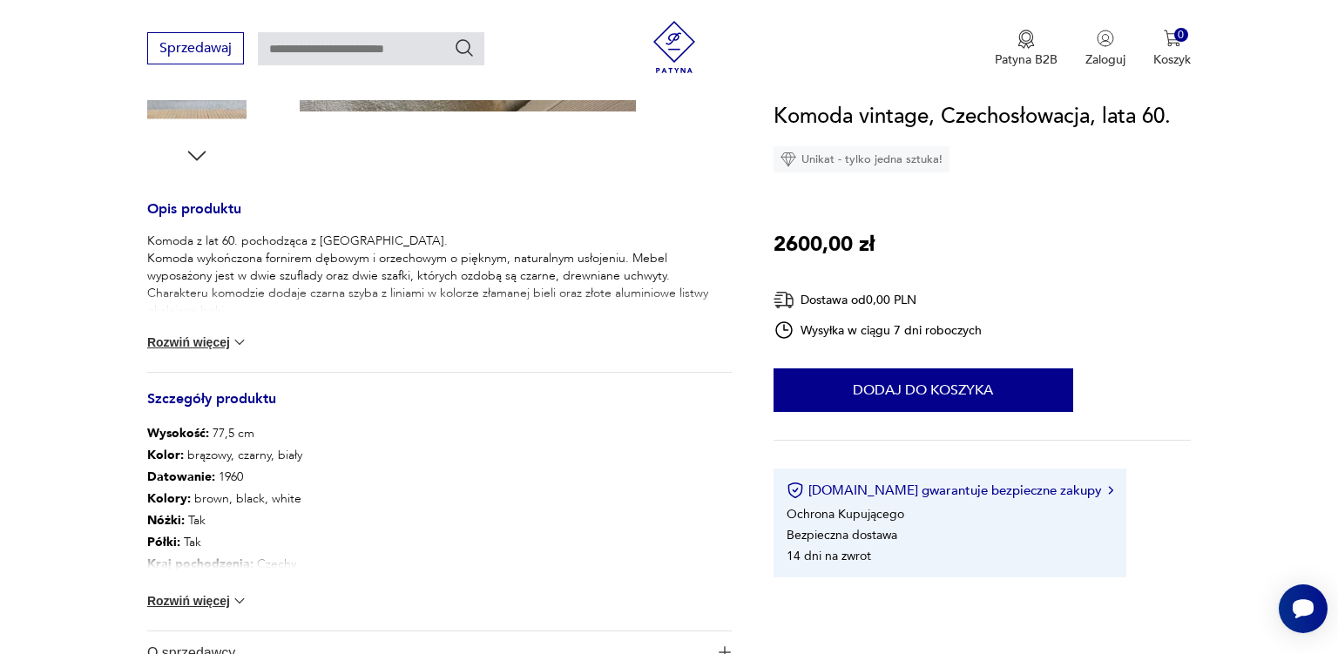
click at [222, 600] on button "Rozwiń więcej" at bounding box center [197, 600] width 101 height 17
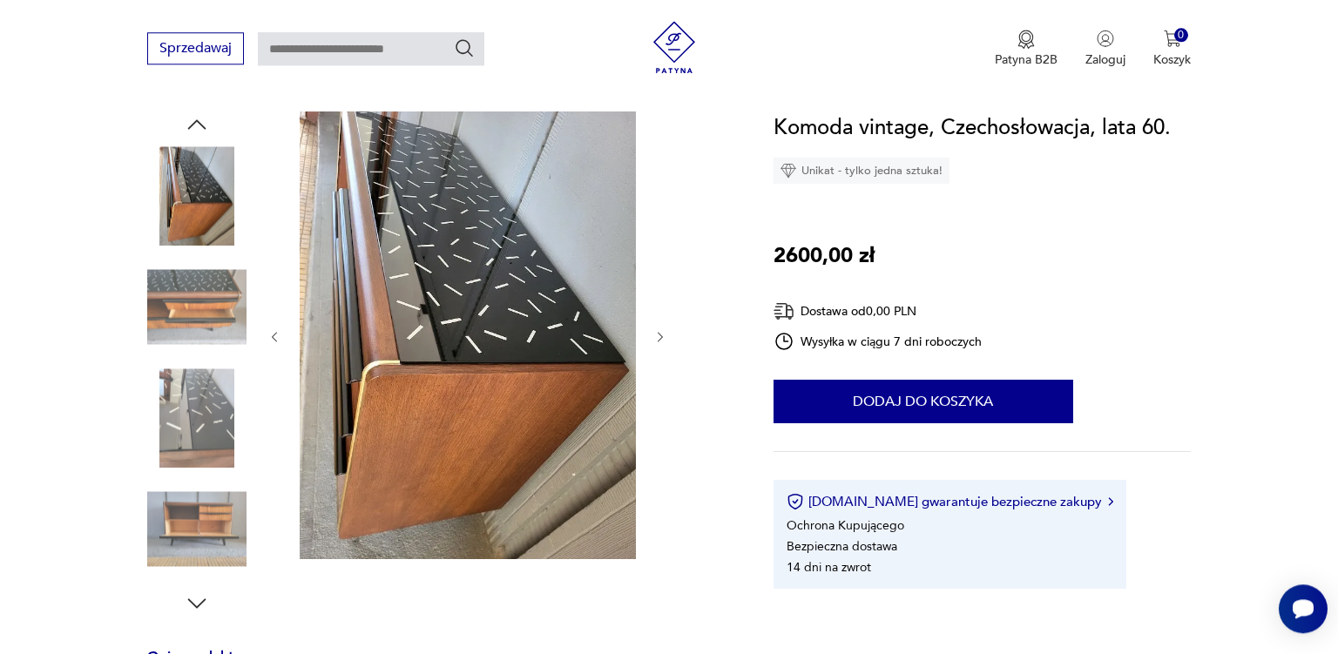
scroll to position [100, 0]
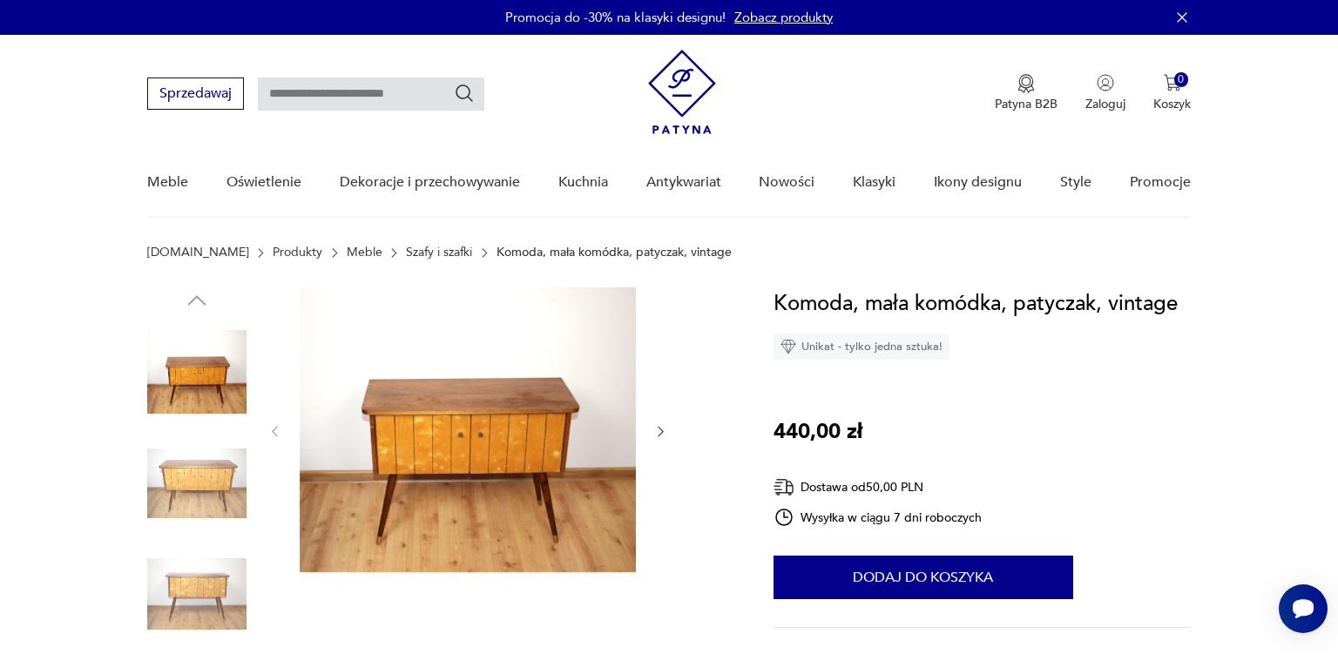
click at [209, 465] on img at bounding box center [196, 483] width 99 height 99
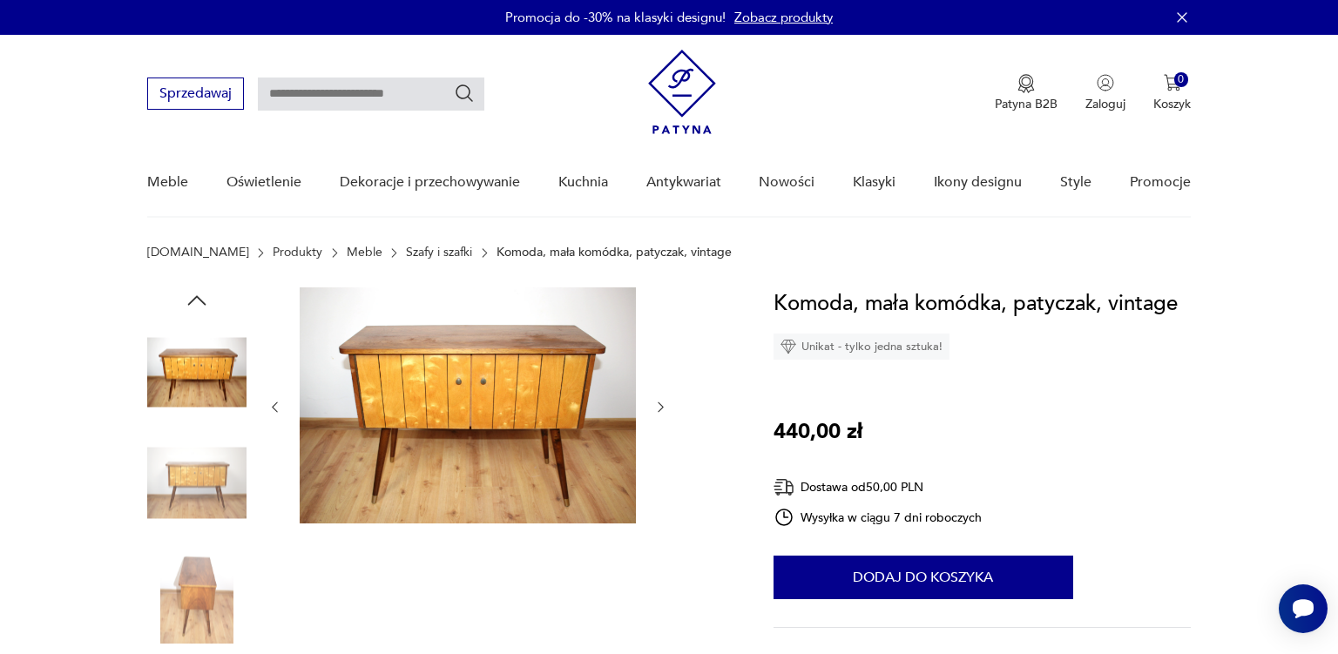
click at [210, 510] on img at bounding box center [196, 483] width 99 height 99
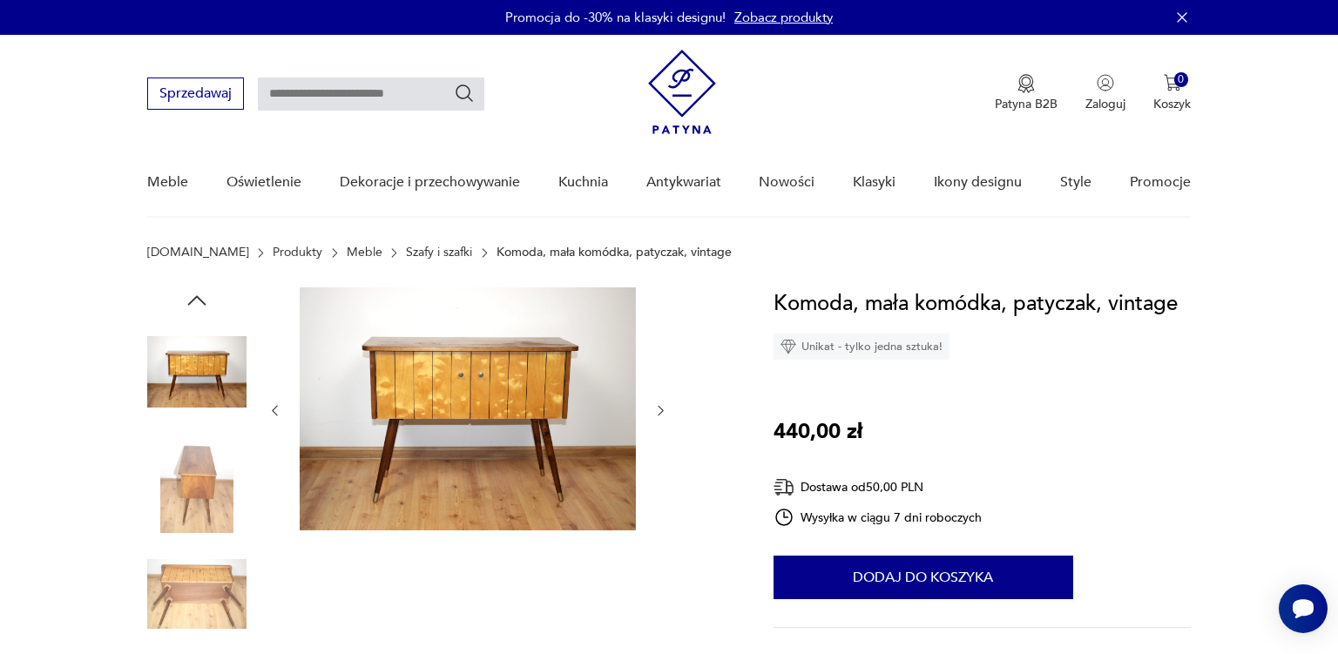
click at [218, 540] on div at bounding box center [196, 539] width 99 height 435
click at [214, 580] on img at bounding box center [196, 593] width 99 height 99
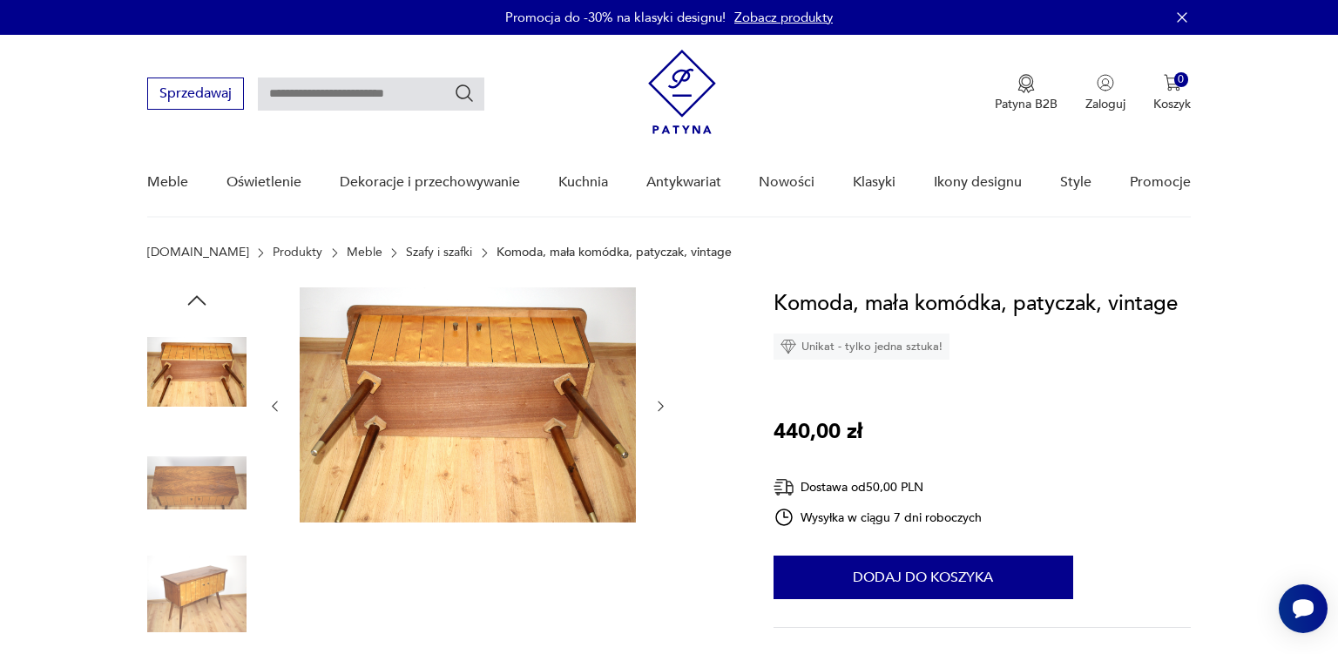
click at [214, 580] on img at bounding box center [196, 593] width 99 height 99
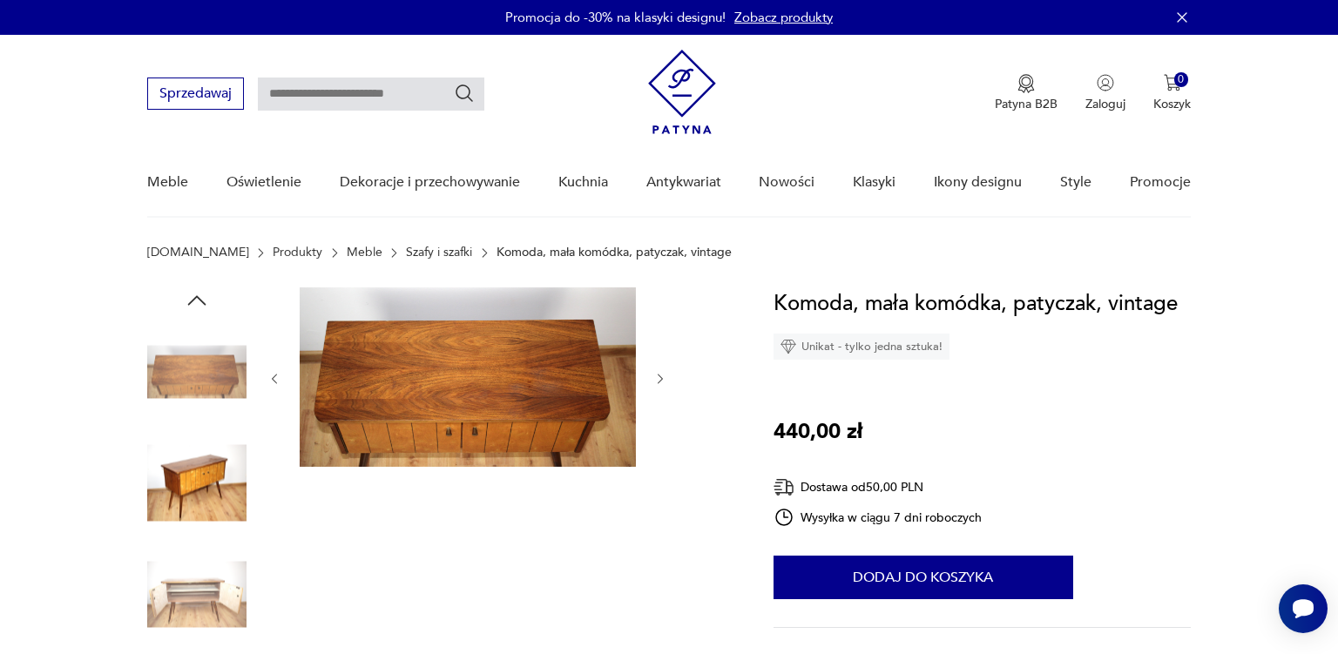
scroll to position [624, 0]
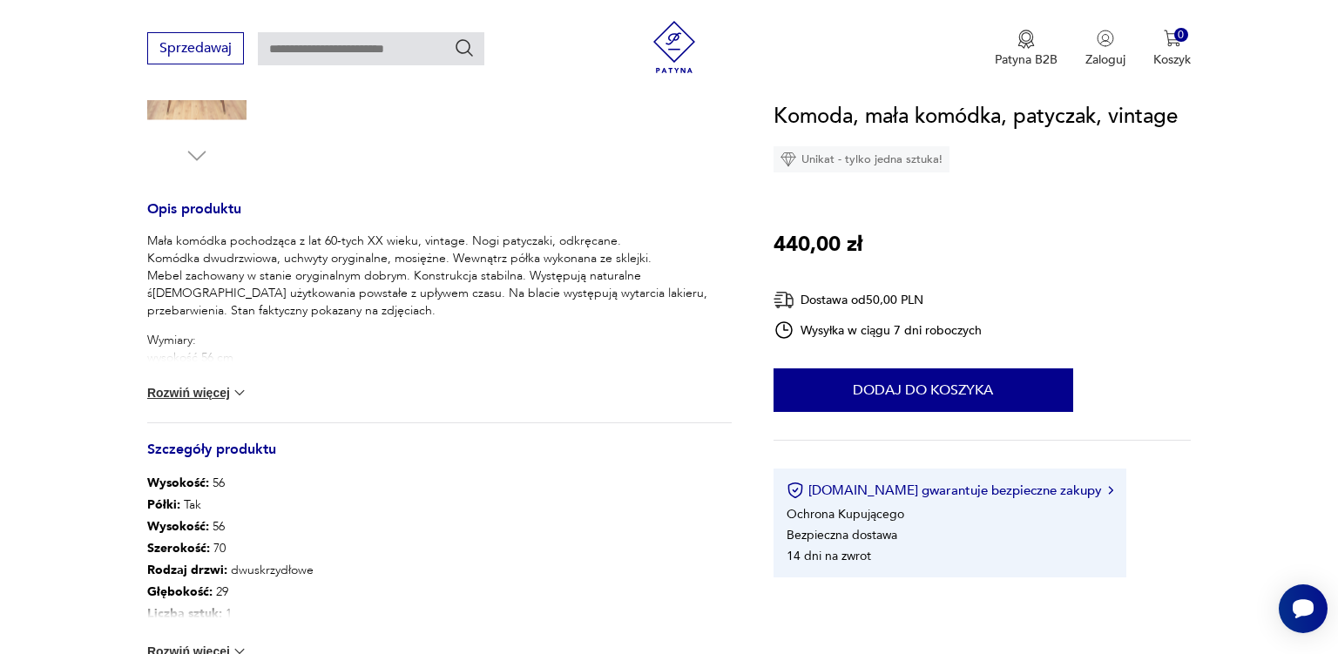
click at [220, 380] on div "Mała komódka pochodząca z lat 60-tych XX wieku, vintage. Nogi patyczaki, odkręc…" at bounding box center [439, 328] width 584 height 190
click at [193, 382] on div "Mała komódka pochodząca z lat 60-tych XX wieku, vintage. Nogi patyczaki, odkręc…" at bounding box center [439, 328] width 584 height 190
drag, startPoint x: 186, startPoint y: 379, endPoint x: 185, endPoint y: 390, distance: 11.4
click at [185, 390] on div "Mała komódka pochodząca z lat 60-tych XX wieku, vintage. Nogi patyczaki, odkręc…" at bounding box center [439, 328] width 584 height 190
click at [185, 390] on button "Rozwiń więcej" at bounding box center [197, 392] width 101 height 17
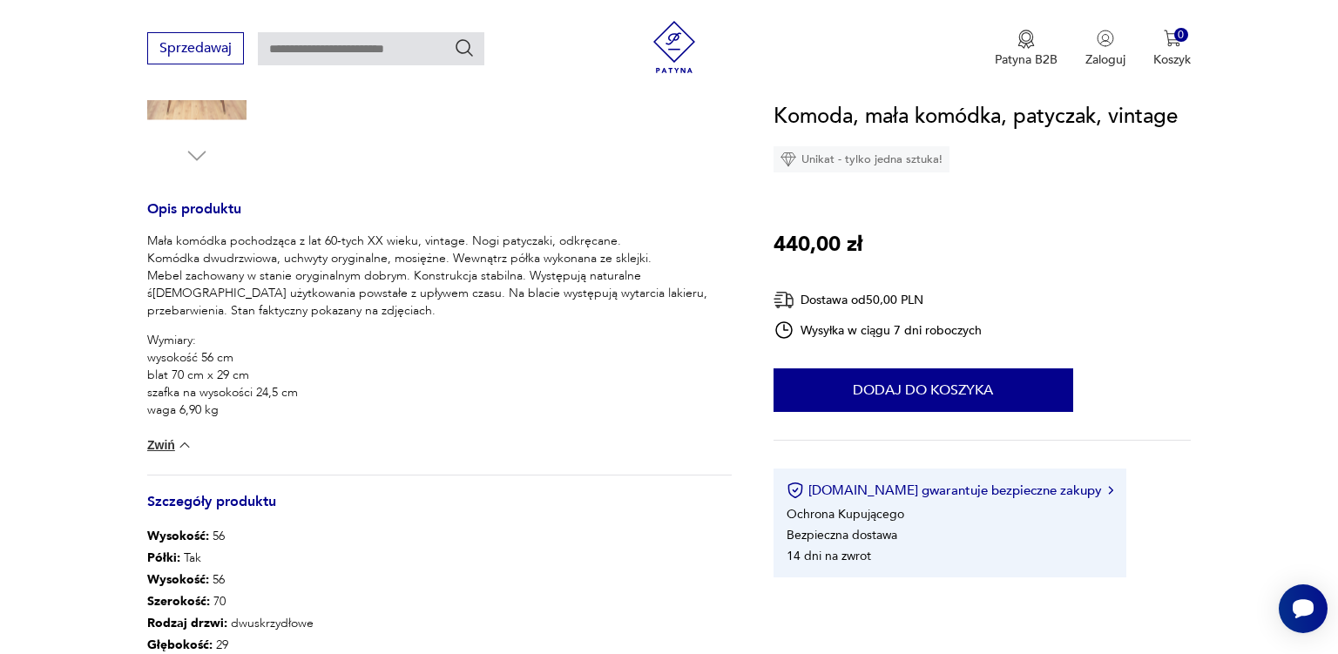
scroll to position [100, 0]
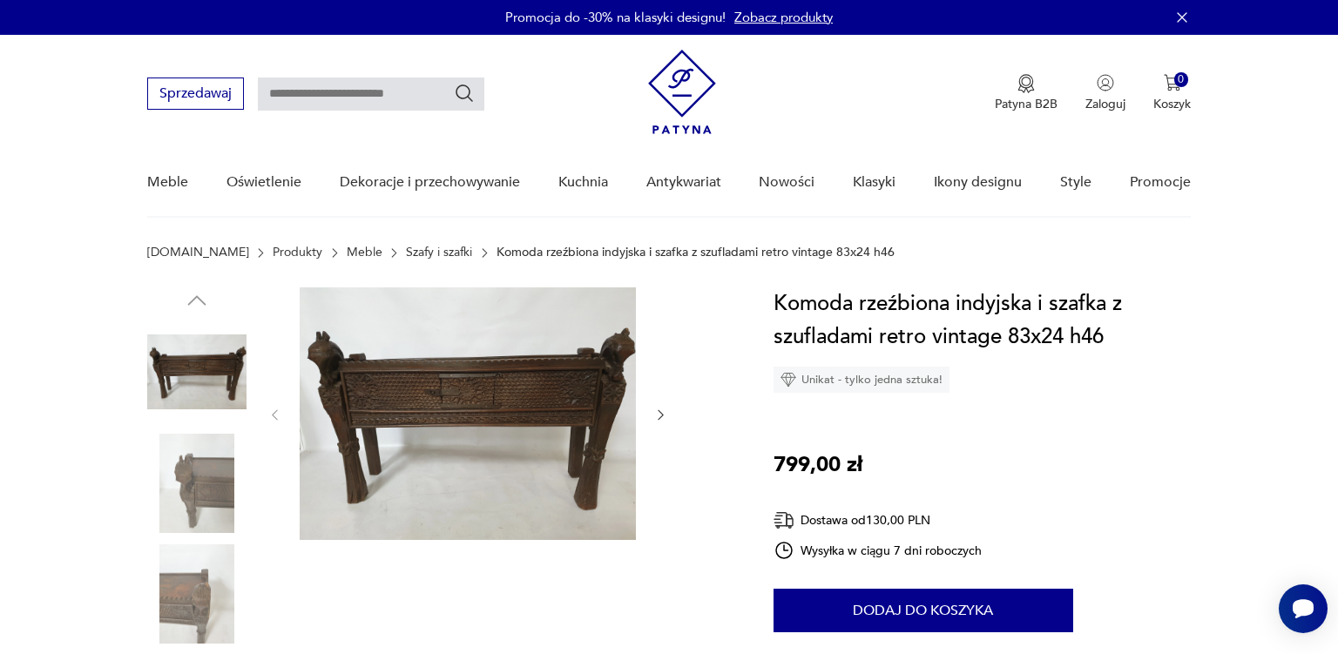
click at [196, 500] on img at bounding box center [196, 483] width 99 height 99
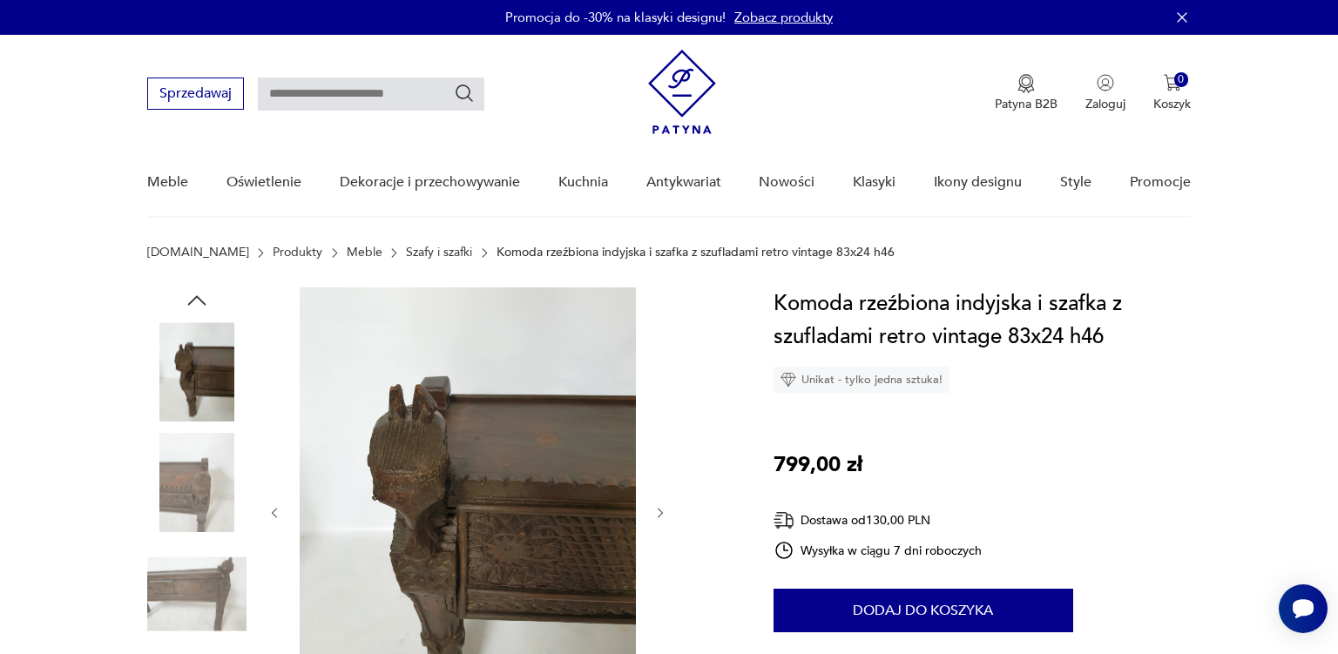
click at [188, 597] on img at bounding box center [196, 593] width 99 height 99
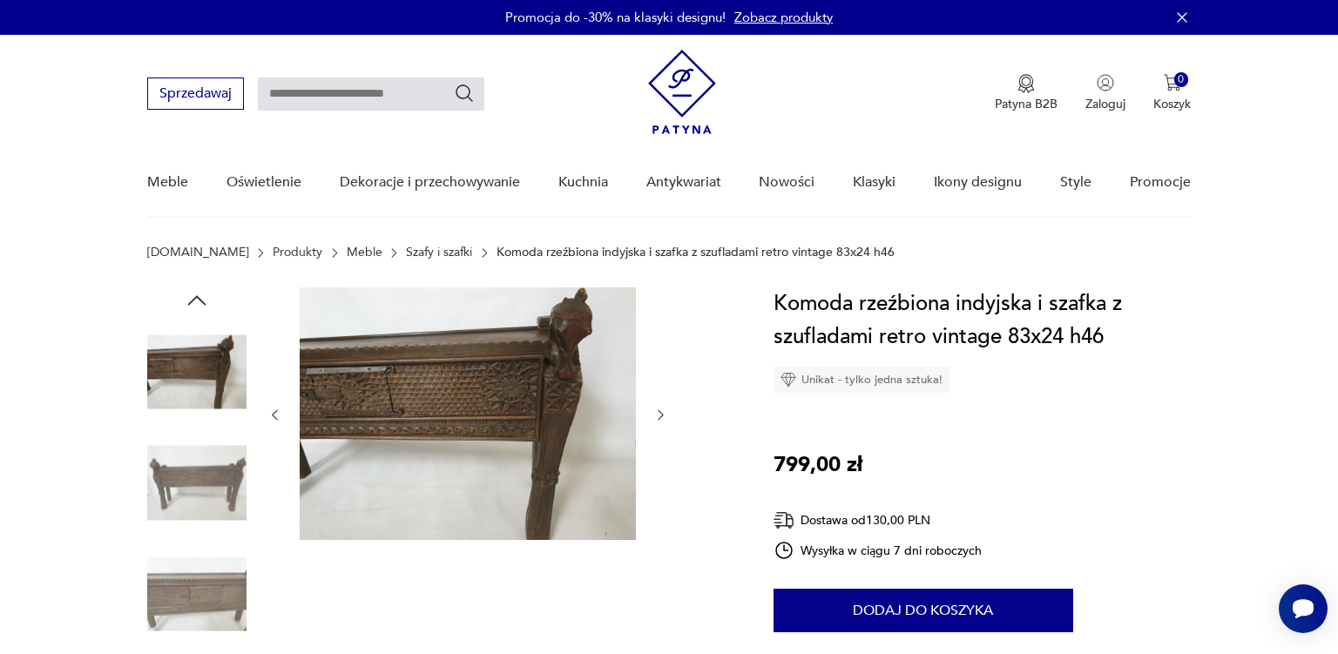
click at [183, 601] on img at bounding box center [196, 593] width 99 height 99
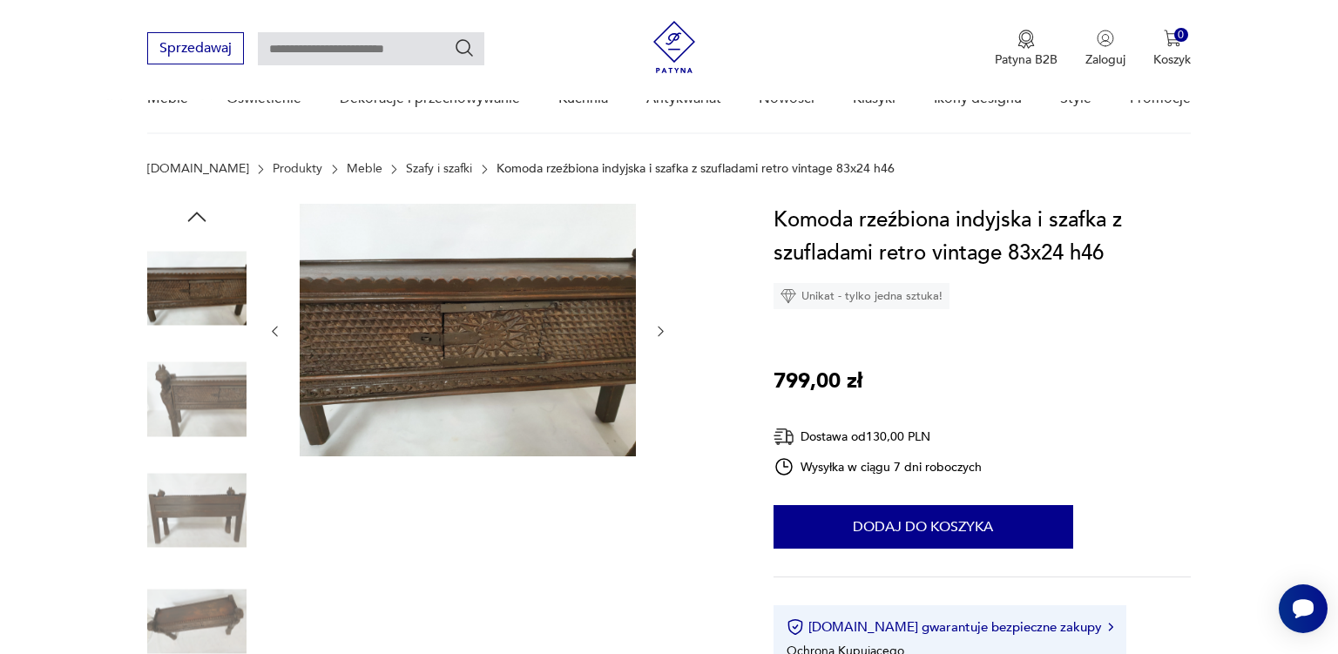
scroll to position [624, 0]
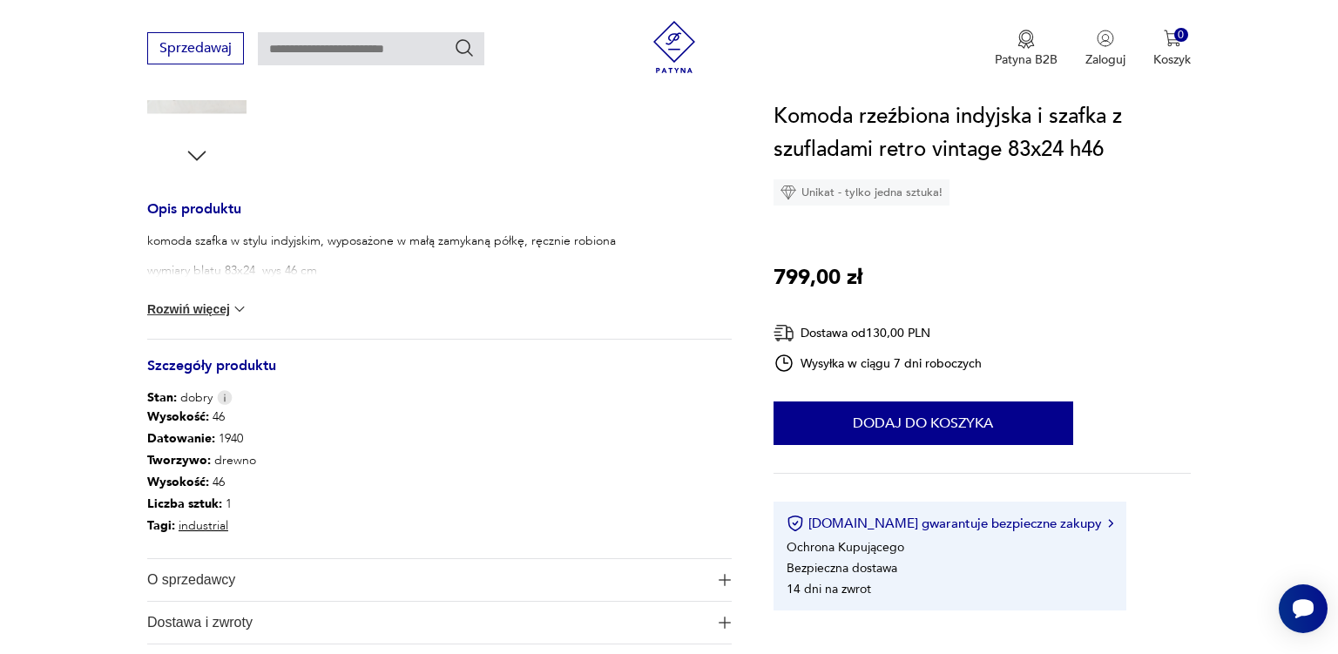
click at [190, 308] on button "Rozwiń więcej" at bounding box center [197, 308] width 101 height 17
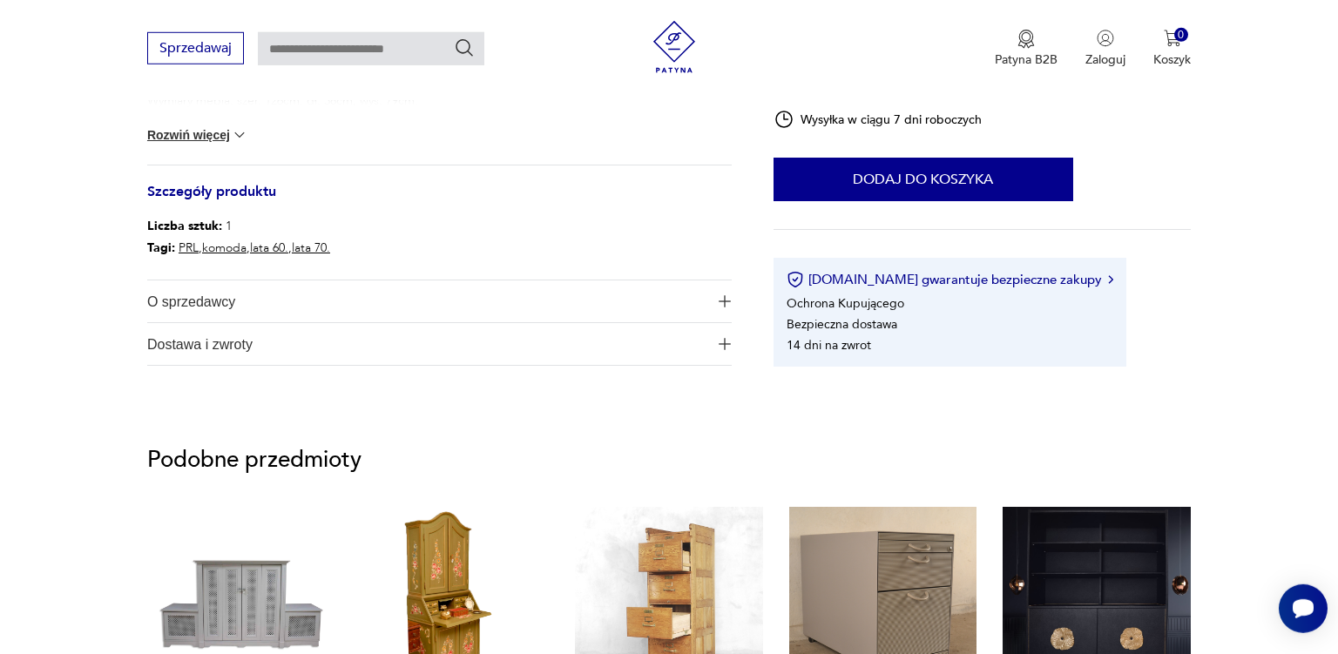
scroll to position [782, 0]
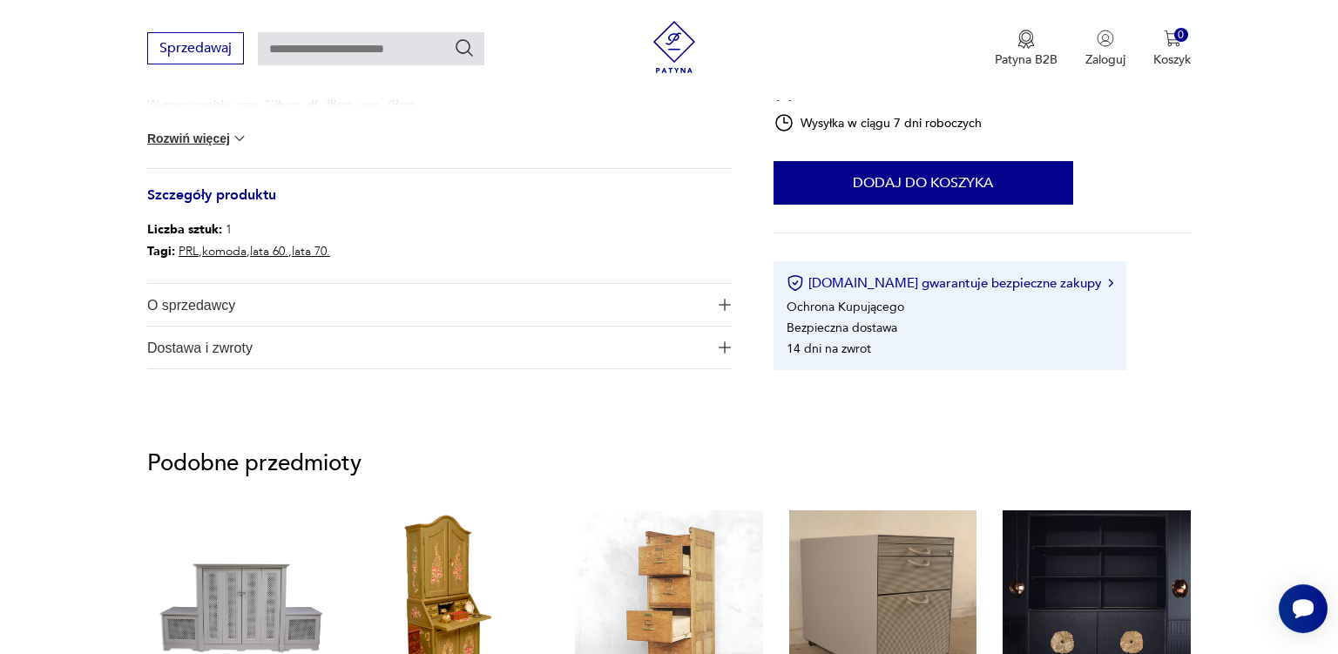
drag, startPoint x: 227, startPoint y: 159, endPoint x: 219, endPoint y: 141, distance: 19.5
click at [219, 141] on div "Wymiary mebla: szer. 126cm, dł. 38cm, wys. 79cm. Rozwiń więcej" at bounding box center [439, 132] width 584 height 72
click at [219, 141] on button "Rozwiń więcej" at bounding box center [197, 138] width 101 height 17
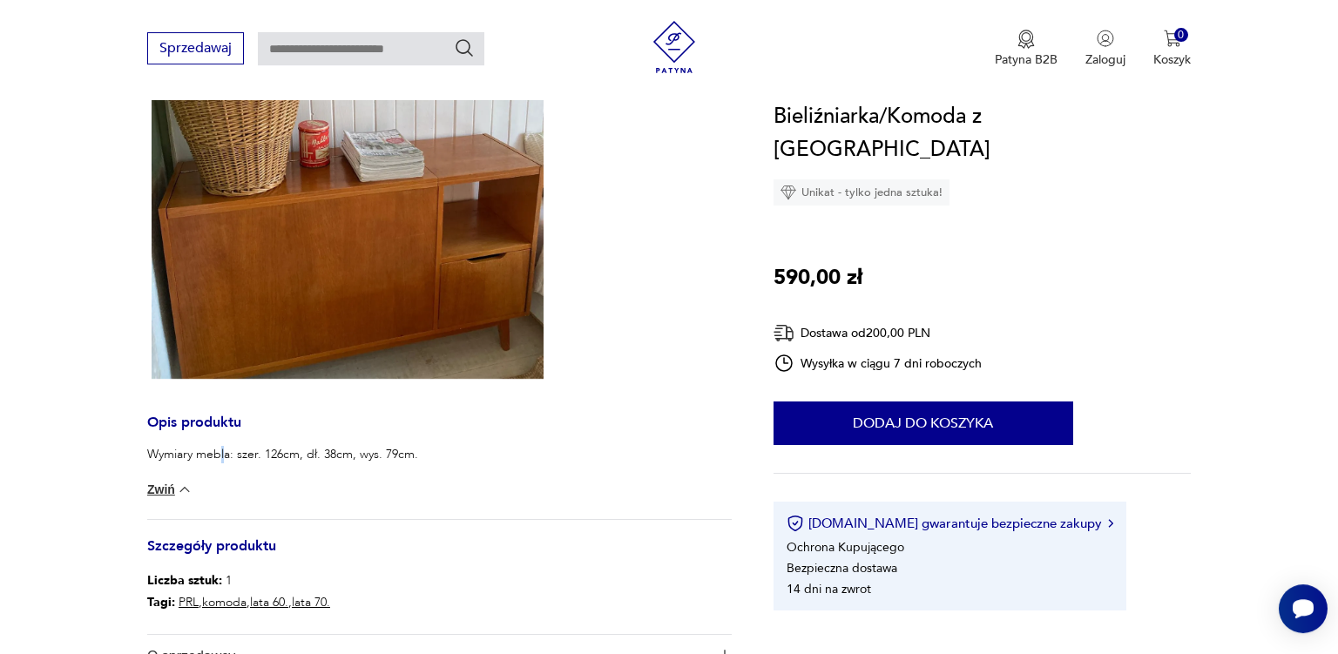
scroll to position [406, 0]
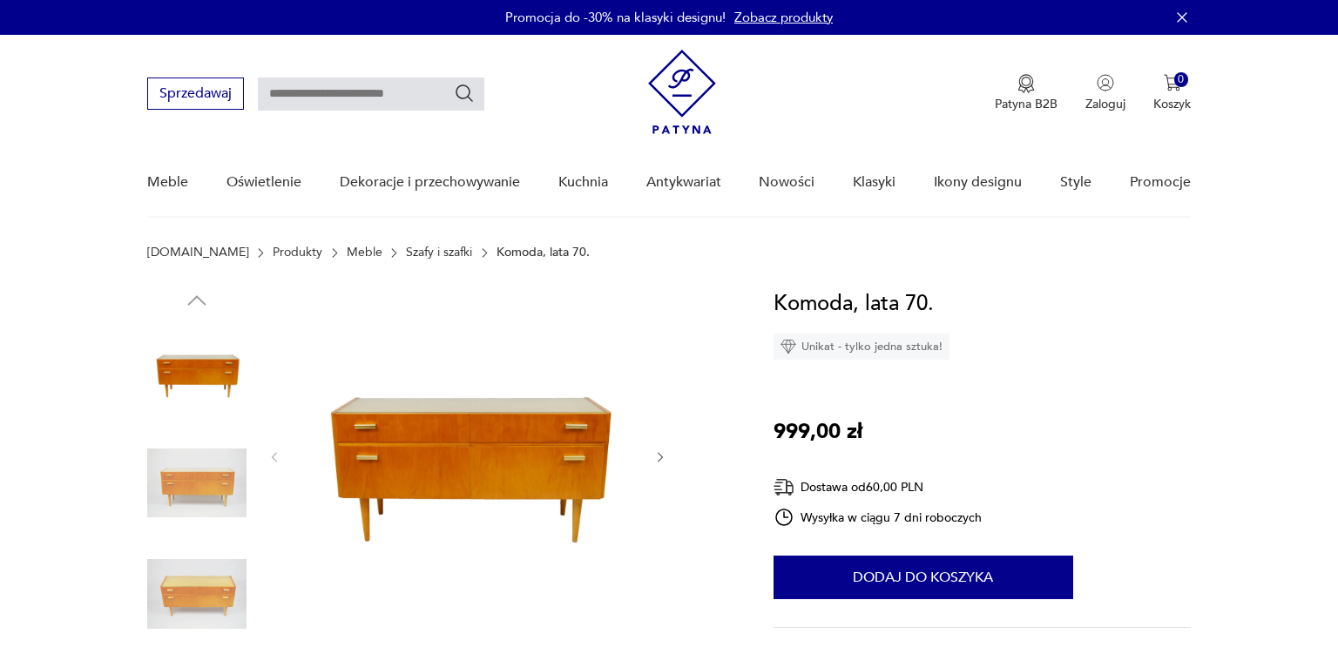
click at [192, 492] on img at bounding box center [196, 483] width 99 height 99
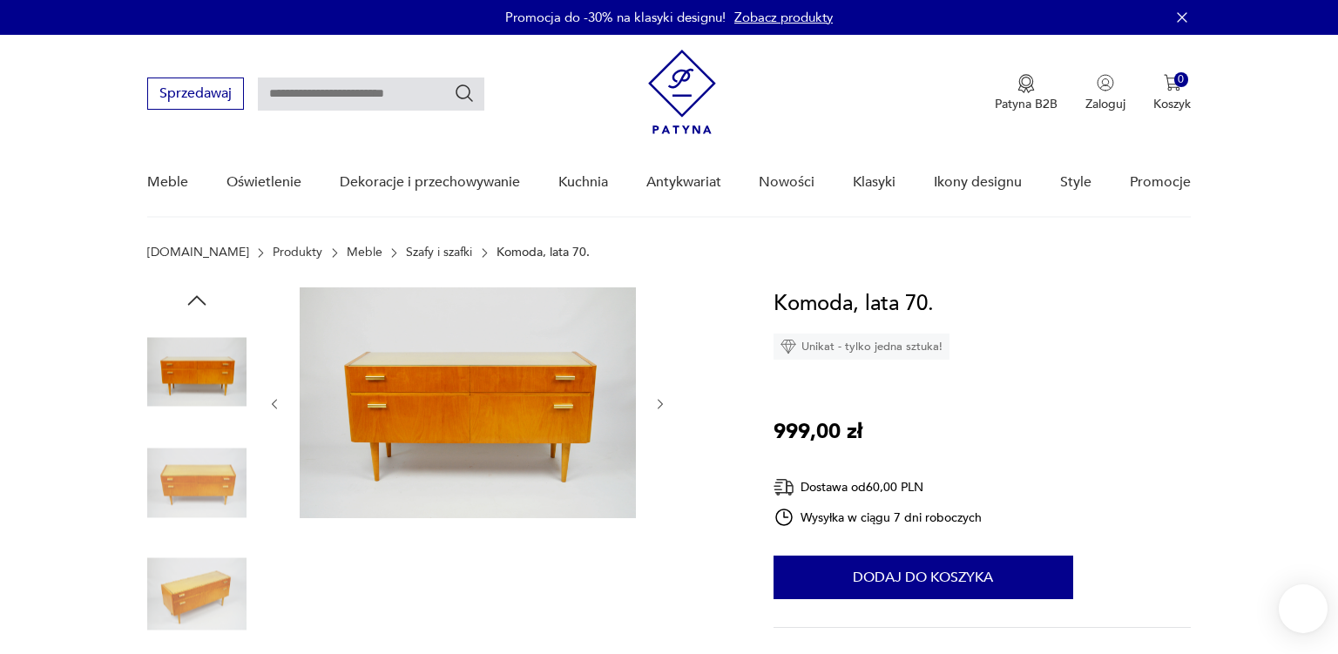
click at [193, 523] on img at bounding box center [196, 483] width 99 height 99
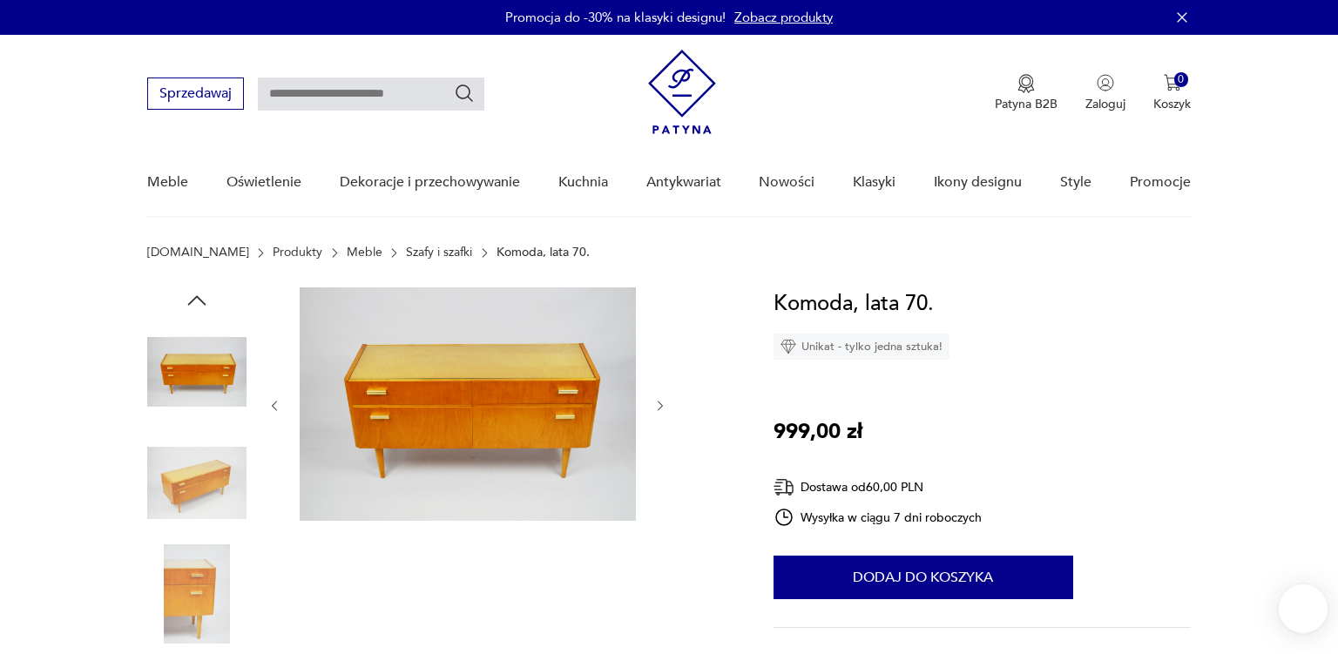
click at [197, 575] on img at bounding box center [196, 593] width 99 height 99
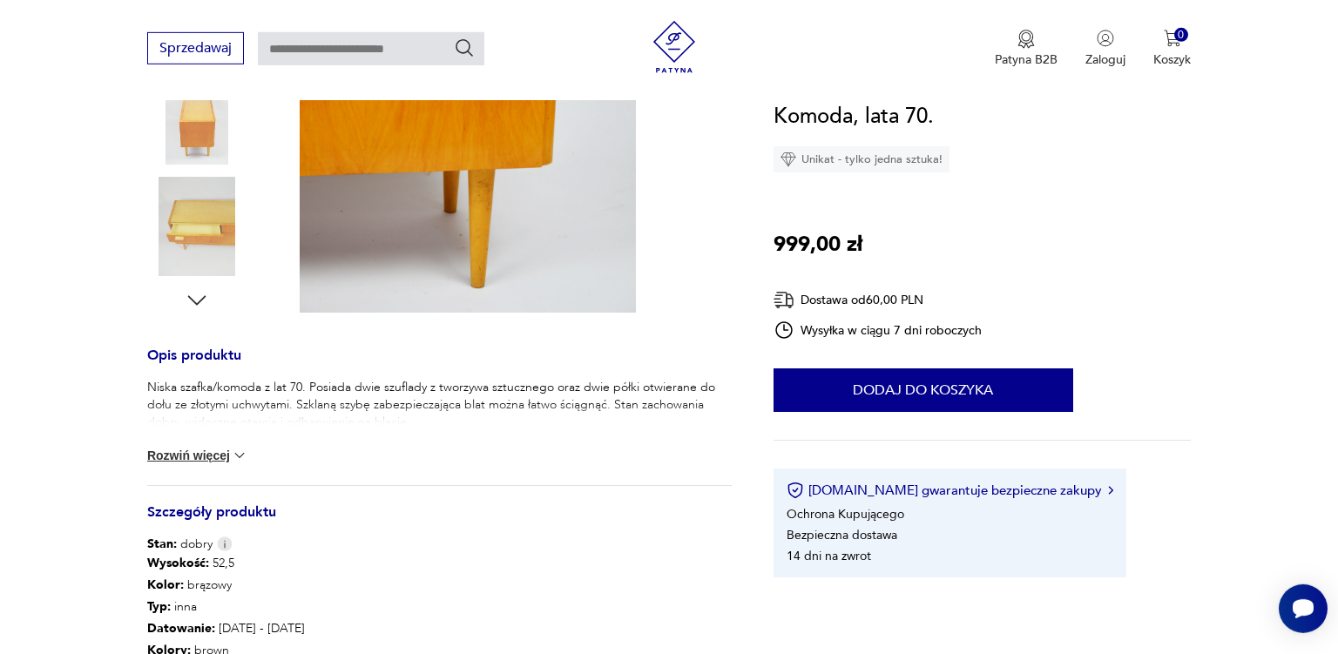
scroll to position [485, 0]
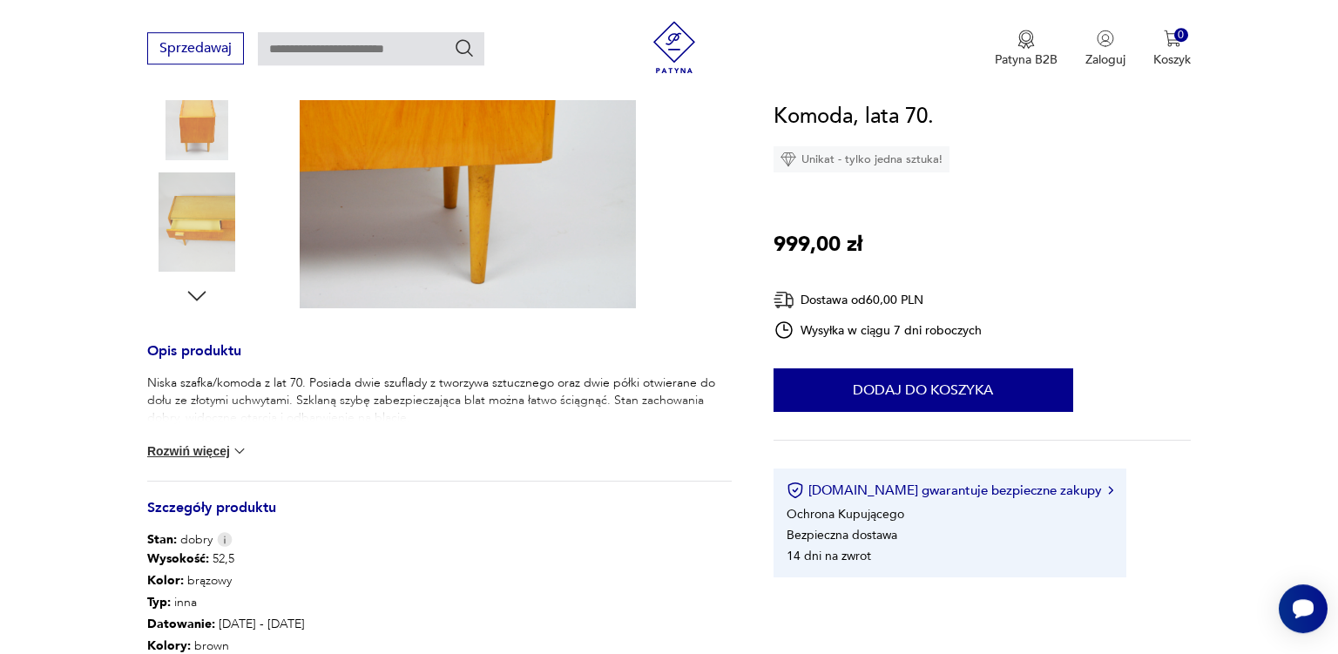
click at [207, 443] on button "Rozwiń więcej" at bounding box center [197, 450] width 101 height 17
click at [217, 209] on img at bounding box center [196, 221] width 99 height 99
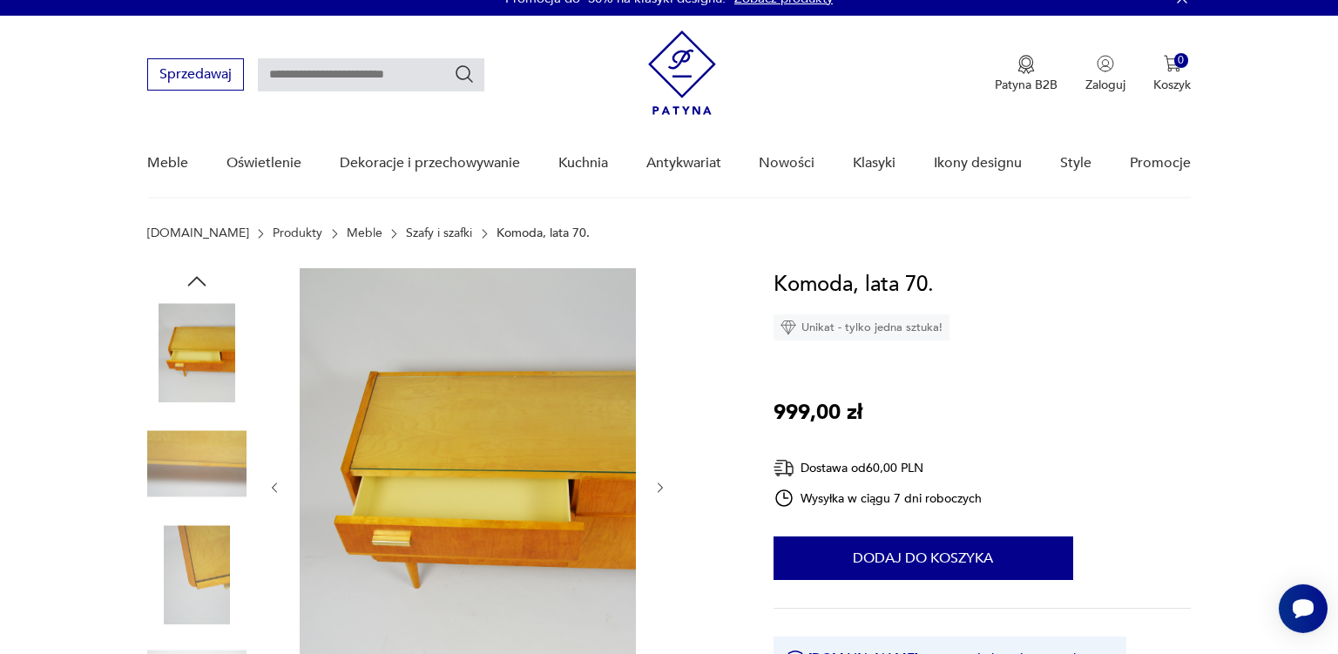
scroll to position [0, 0]
